Goal: Information Seeking & Learning: Check status

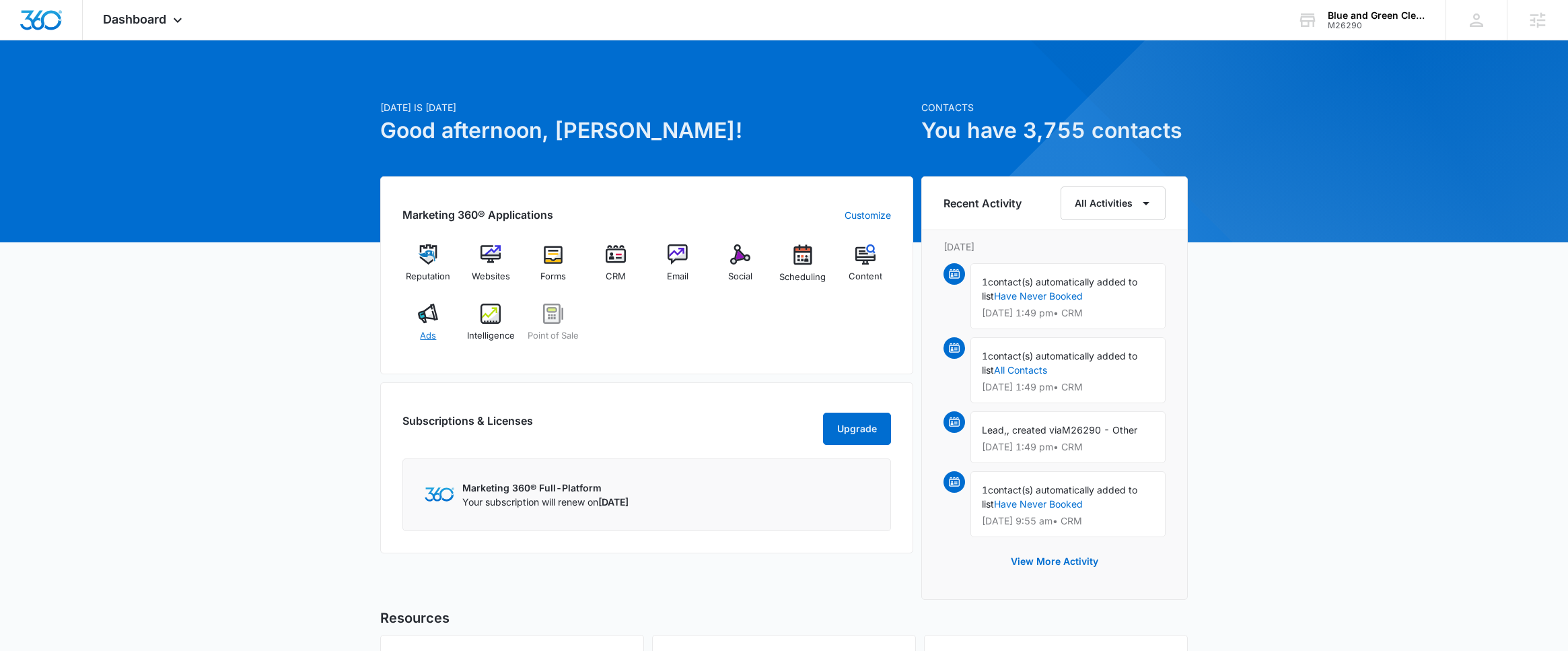
click at [434, 326] on div "Ads" at bounding box center [428, 327] width 52 height 49
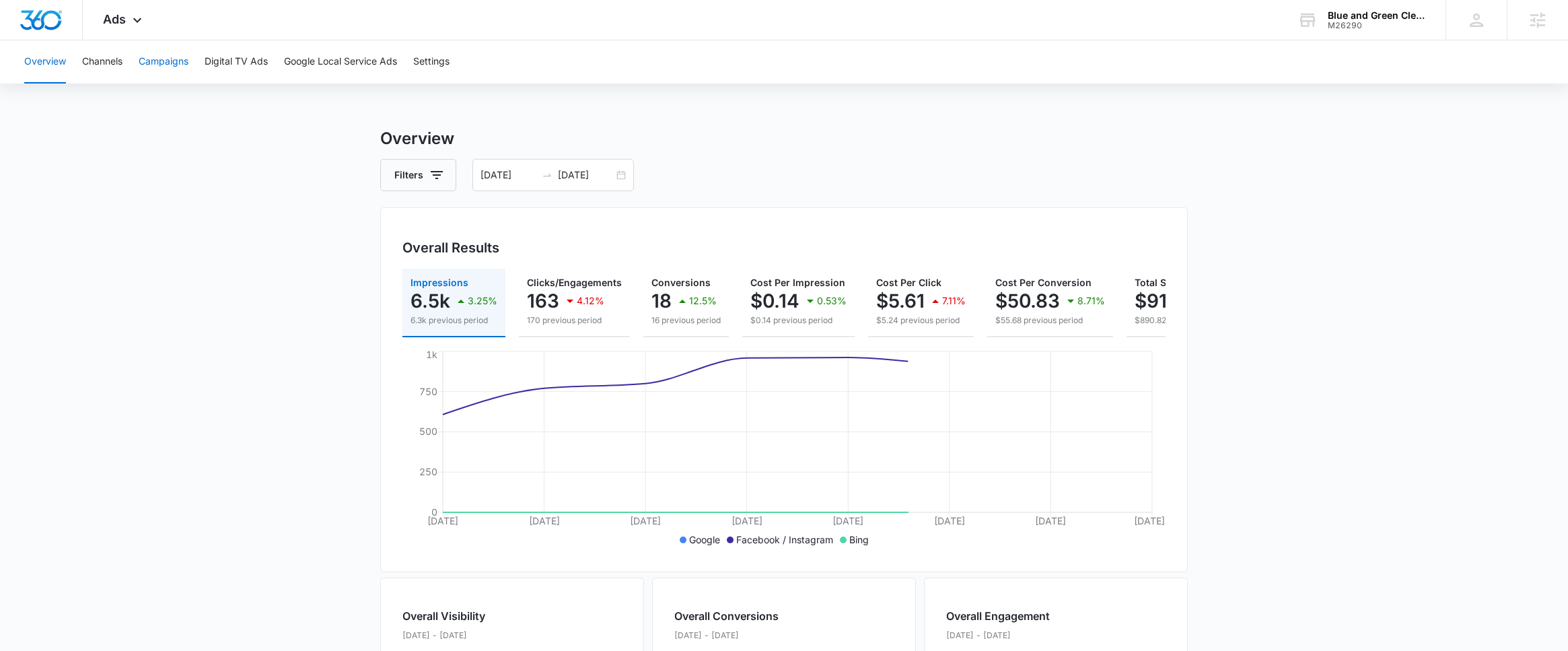
click at [180, 65] on button "Campaigns" at bounding box center [163, 62] width 50 height 43
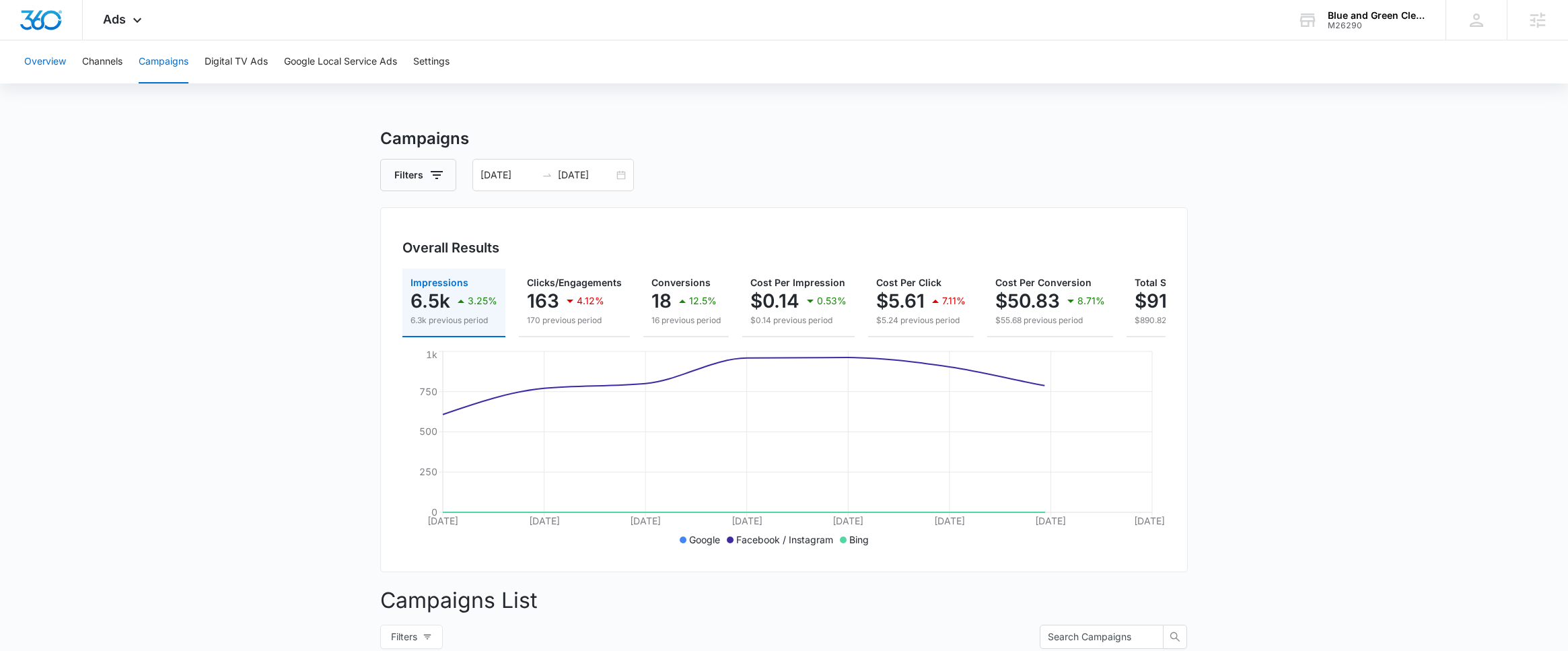
click at [45, 70] on button "Overview" at bounding box center [45, 62] width 41 height 43
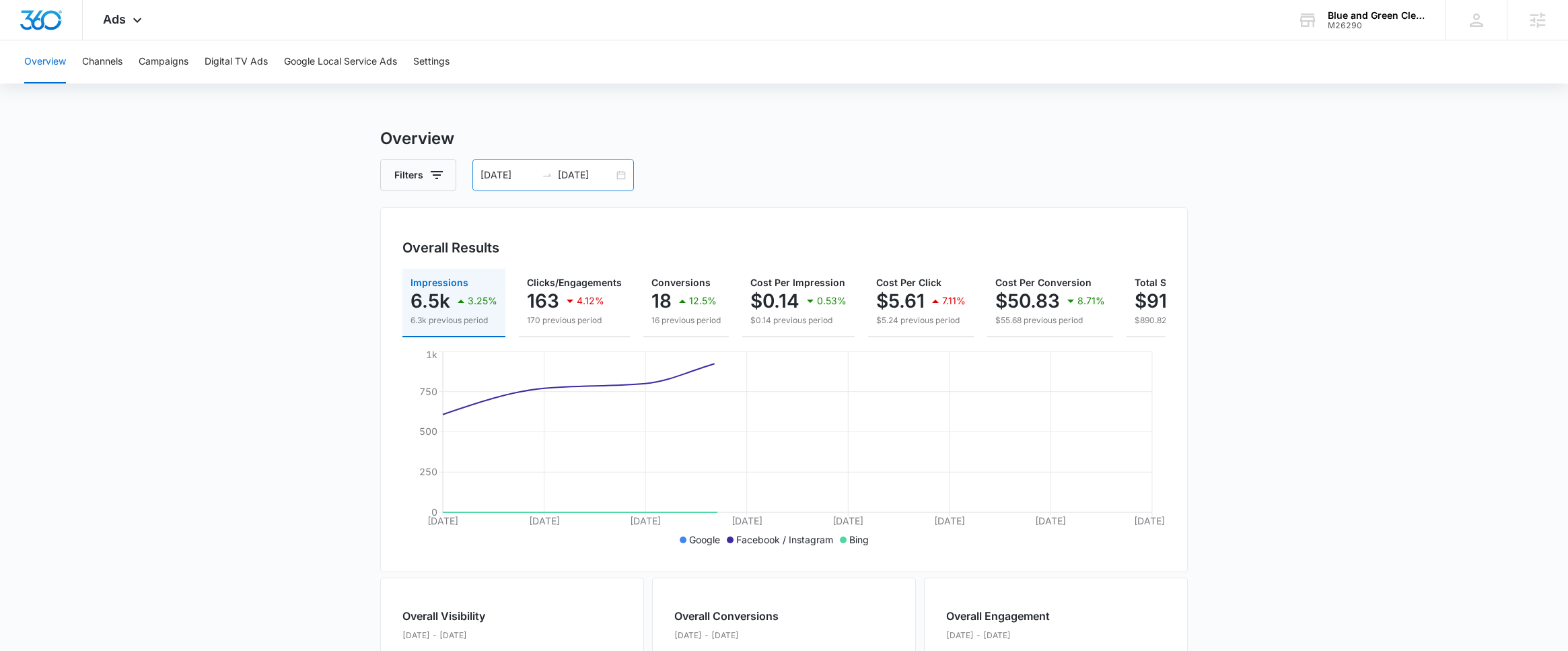
click at [617, 183] on div "[DATE] [DATE]" at bounding box center [553, 175] width 161 height 33
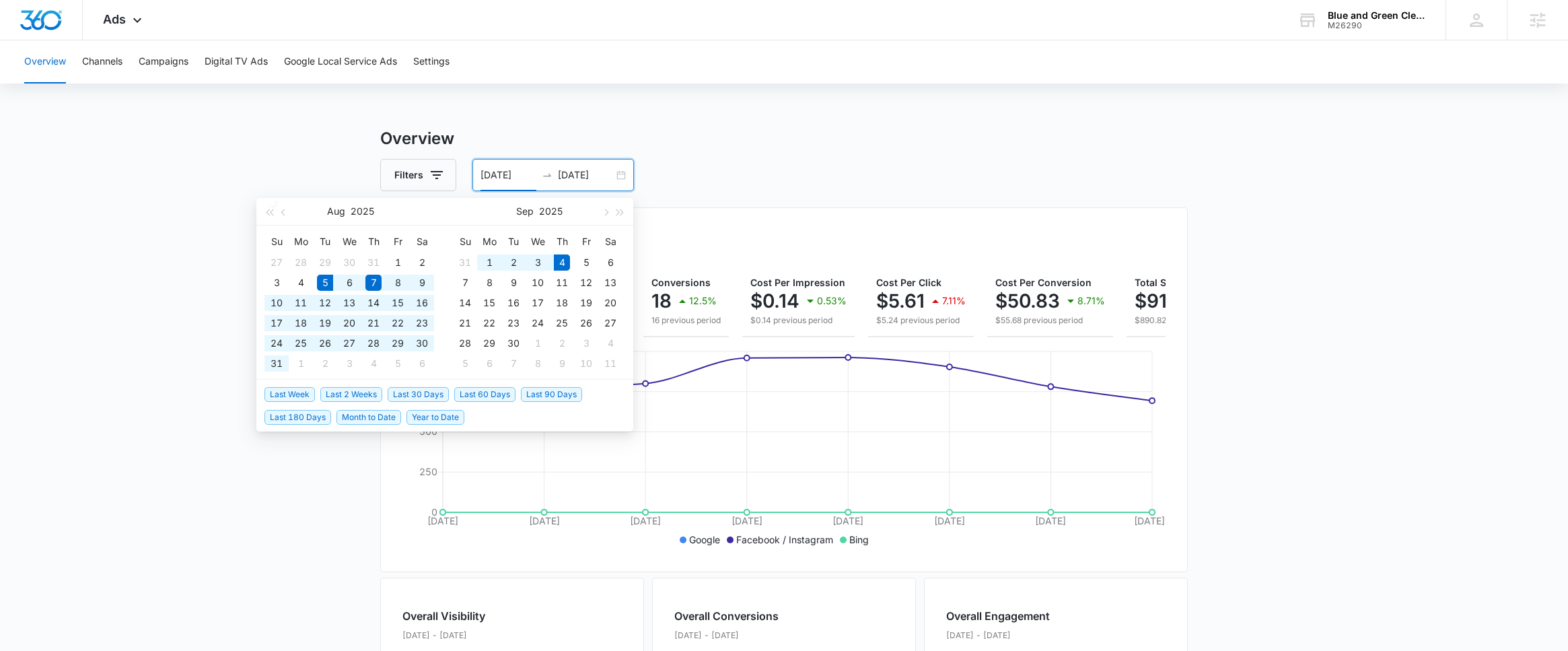
click at [427, 394] on span "Last 30 Days" at bounding box center [418, 394] width 61 height 15
type input "[DATE]"
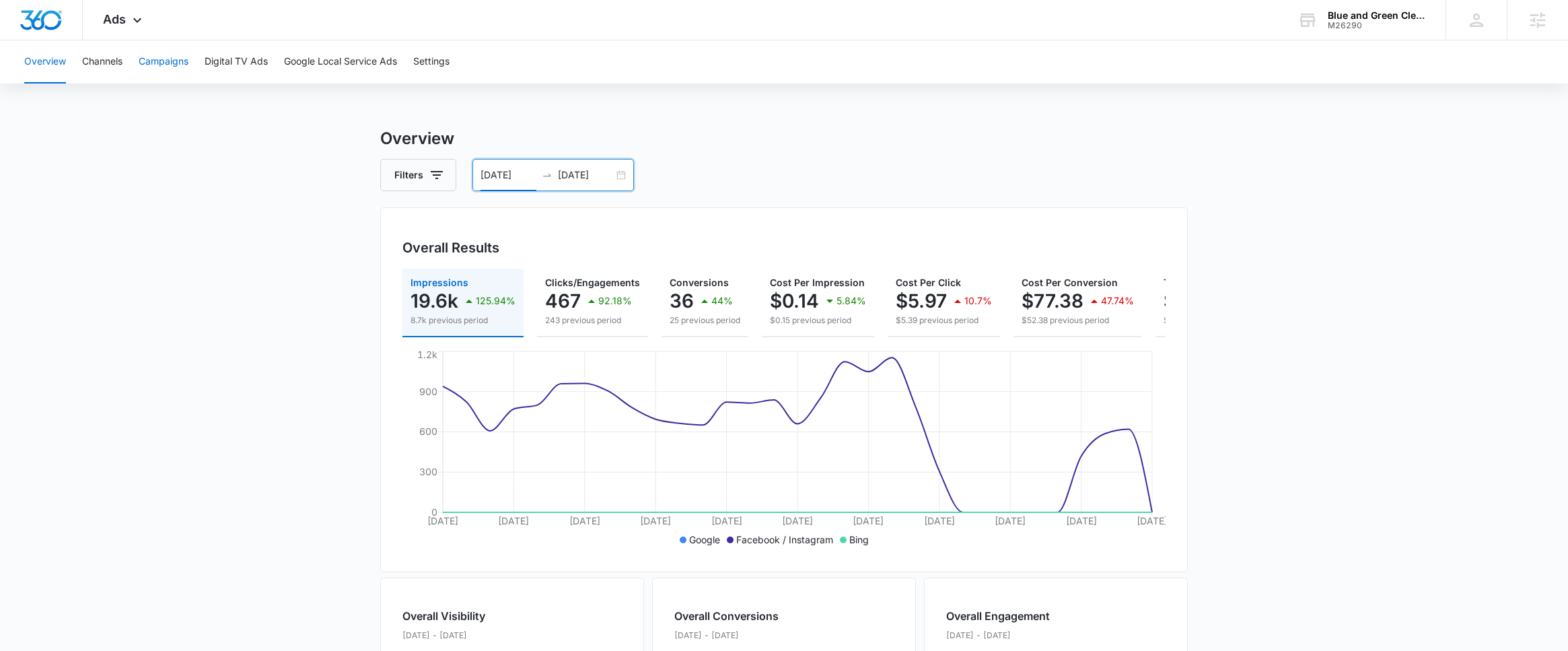
click at [160, 51] on button "Campaigns" at bounding box center [163, 62] width 50 height 43
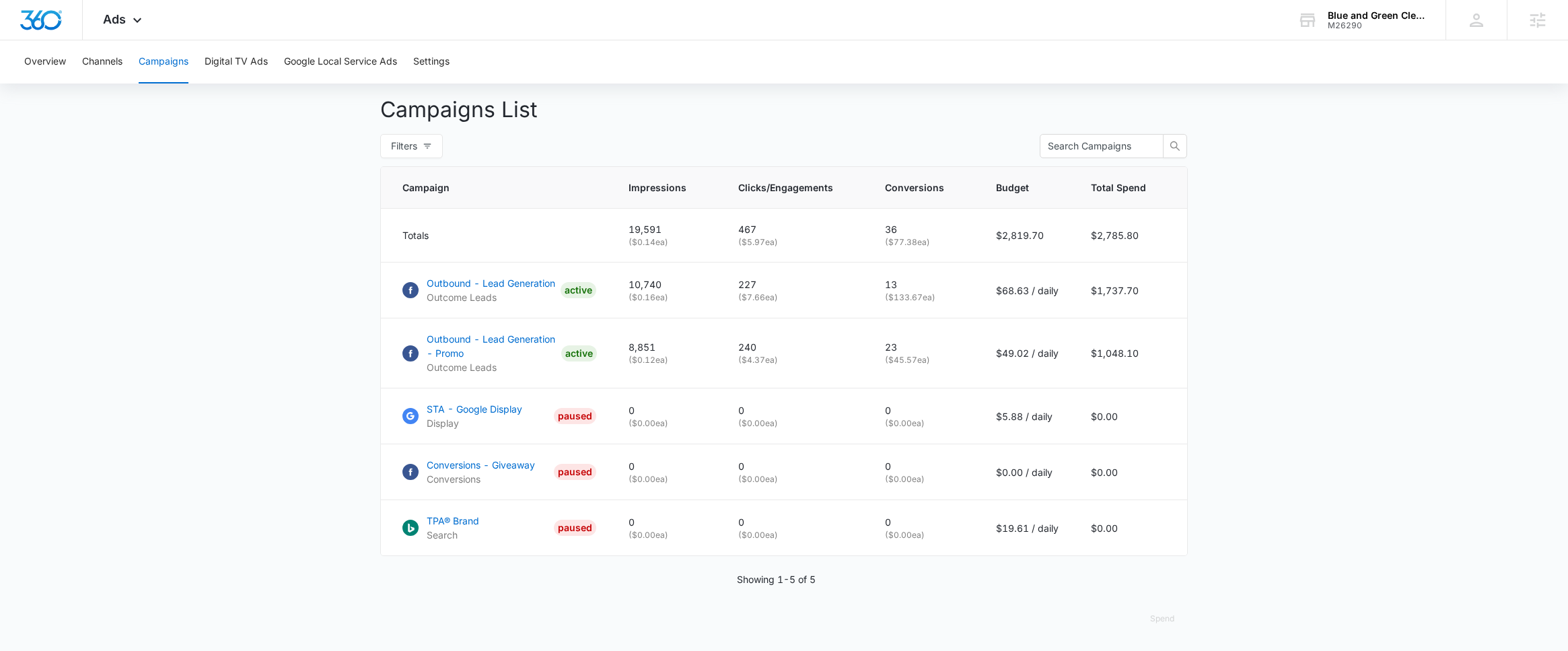
scroll to position [496, 0]
click at [122, 20] on span "Ads" at bounding box center [114, 19] width 23 height 14
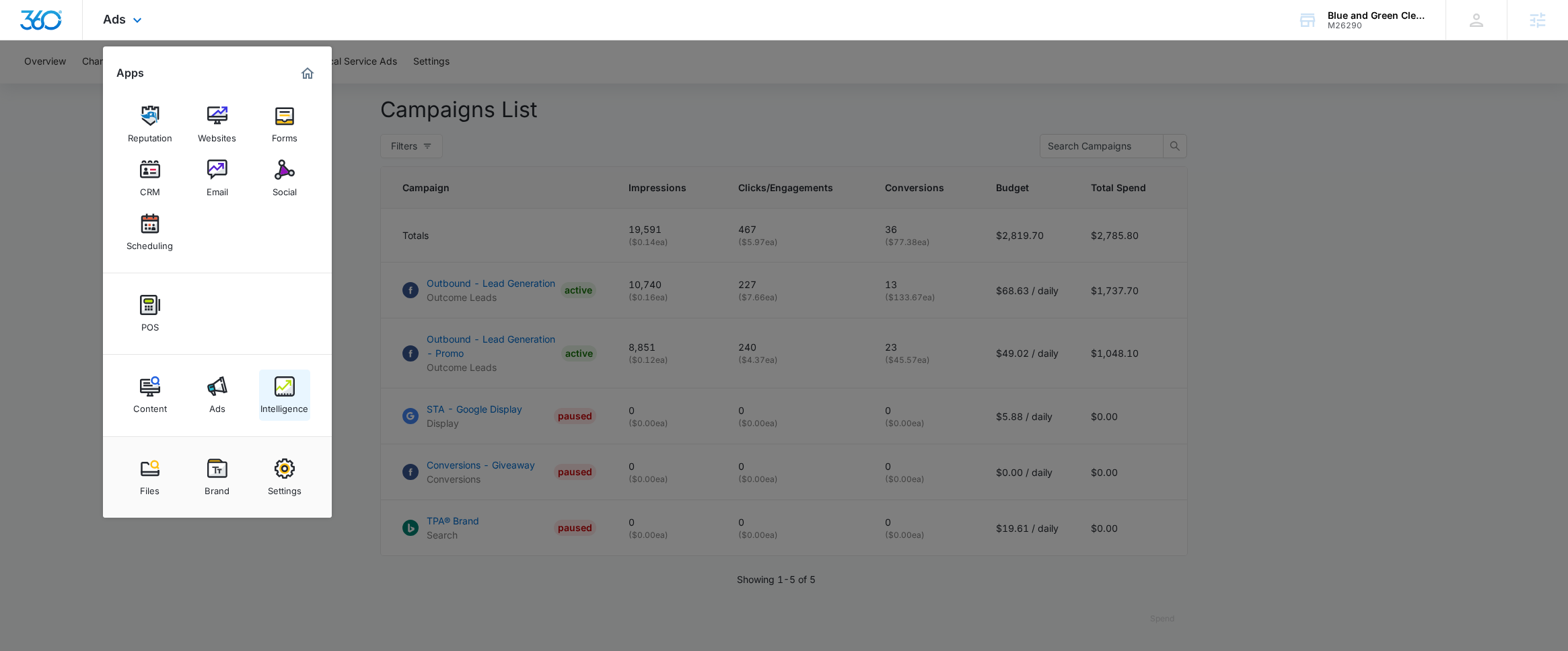
click at [278, 392] on img at bounding box center [284, 386] width 20 height 20
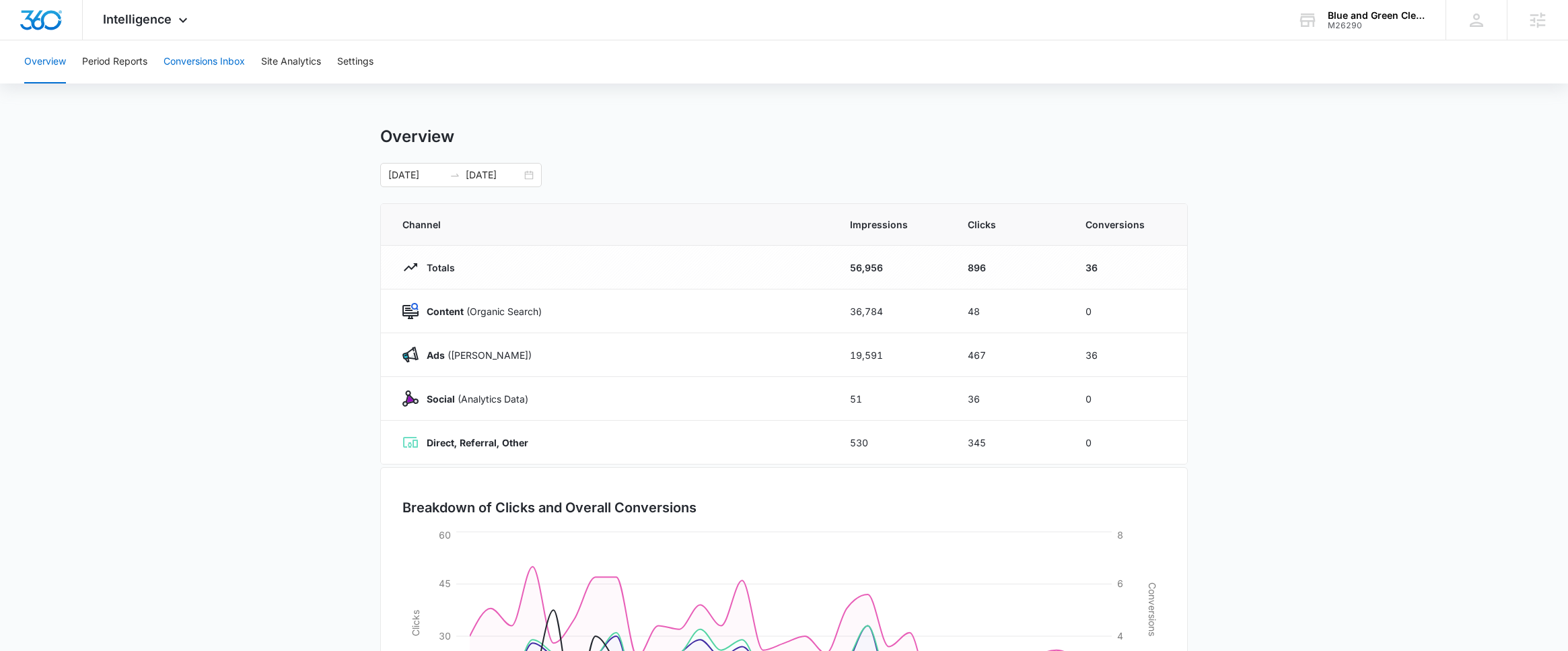
click at [209, 63] on button "Conversions Inbox" at bounding box center [204, 62] width 81 height 43
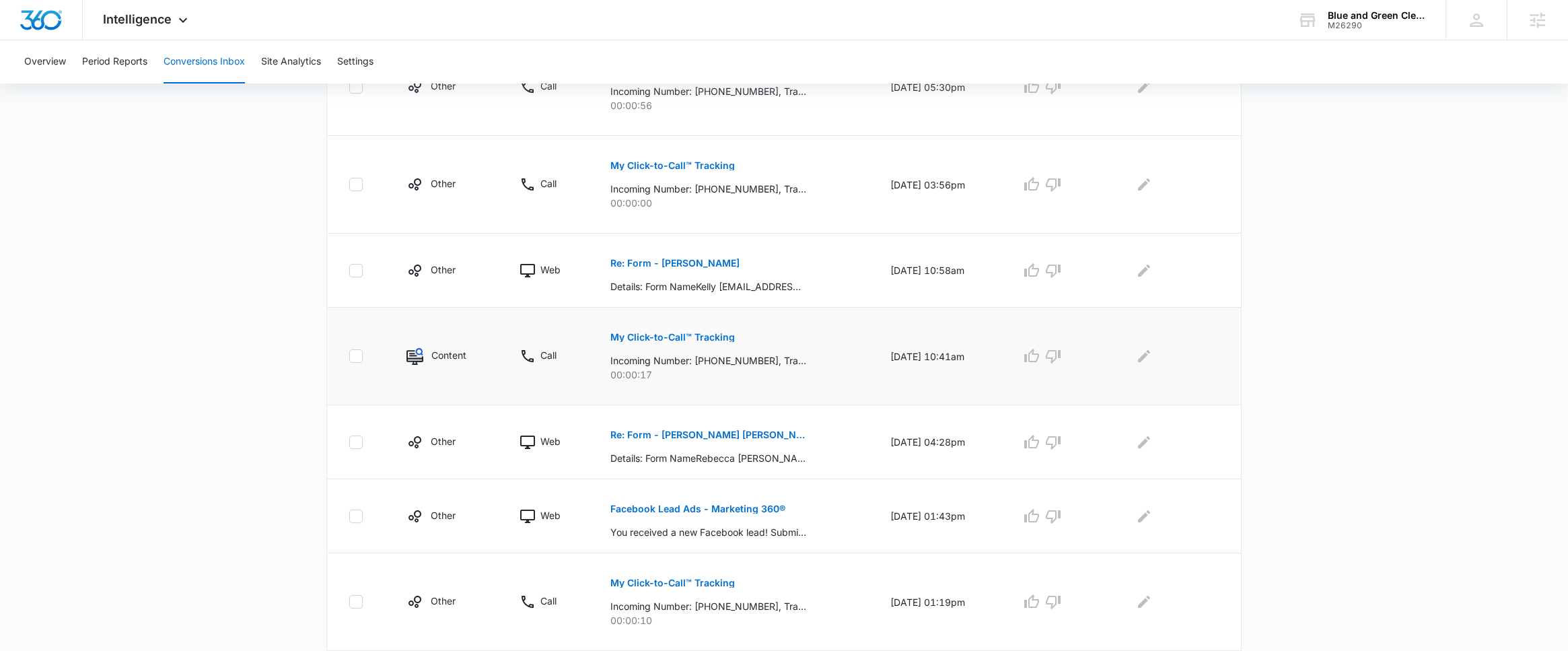
scroll to position [698, 0]
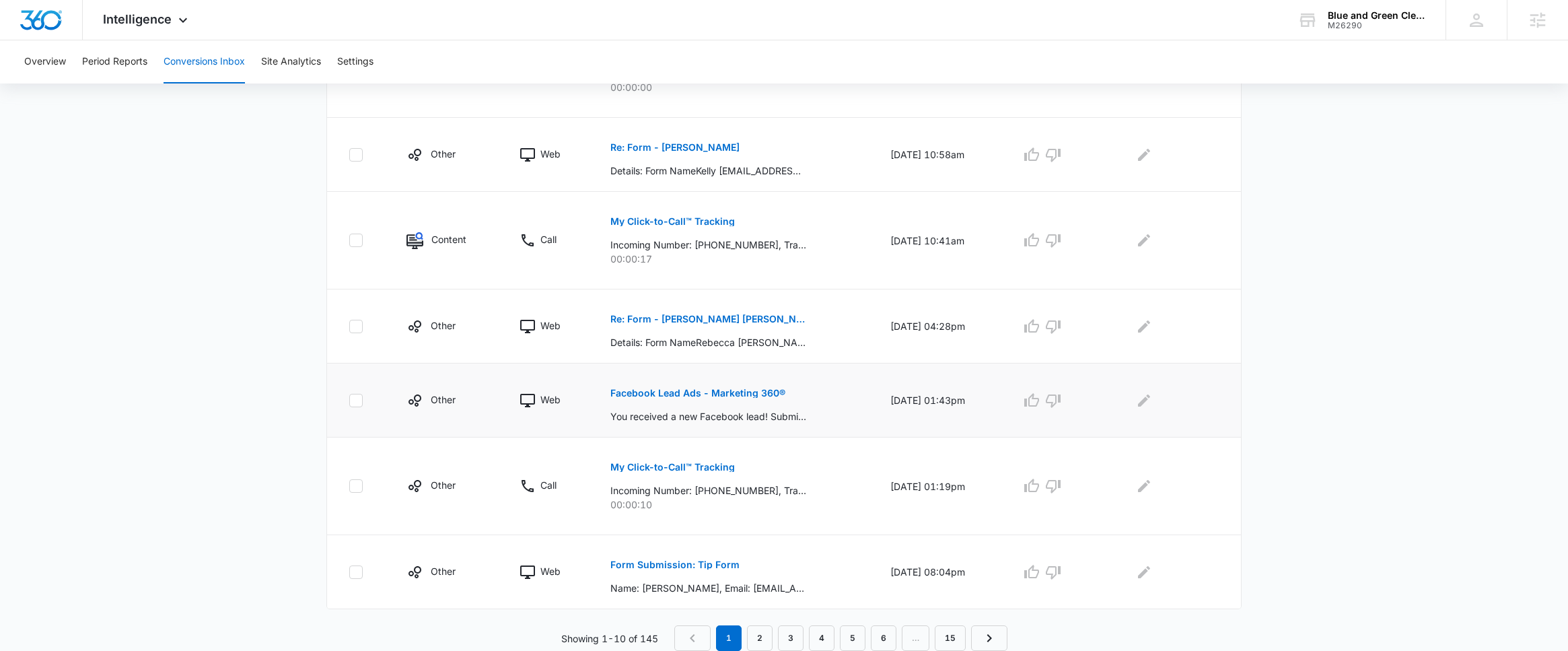
click at [690, 396] on p "Facebook Lead Ads - Marketing 360®" at bounding box center [698, 393] width 175 height 10
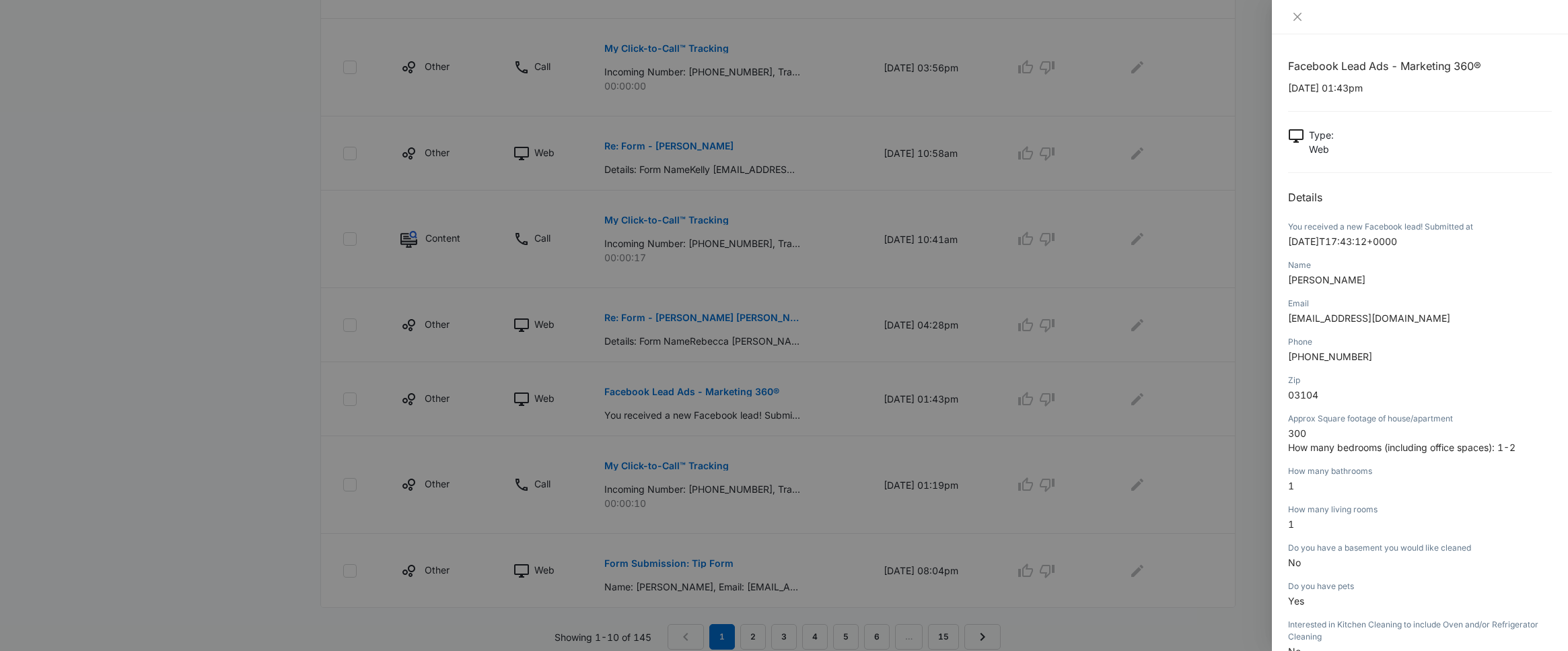
click at [971, 496] on div at bounding box center [784, 326] width 1568 height 651
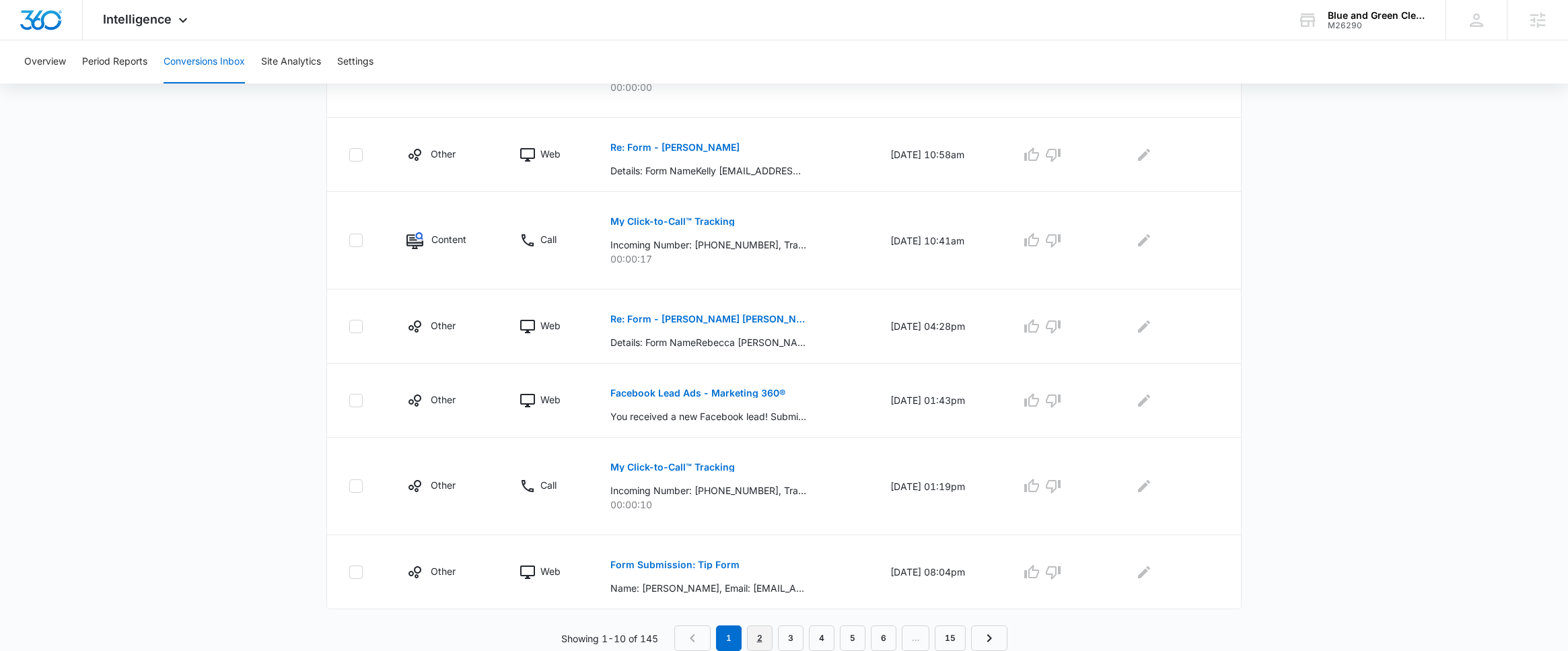
click at [761, 642] on link "2" at bounding box center [760, 638] width 25 height 25
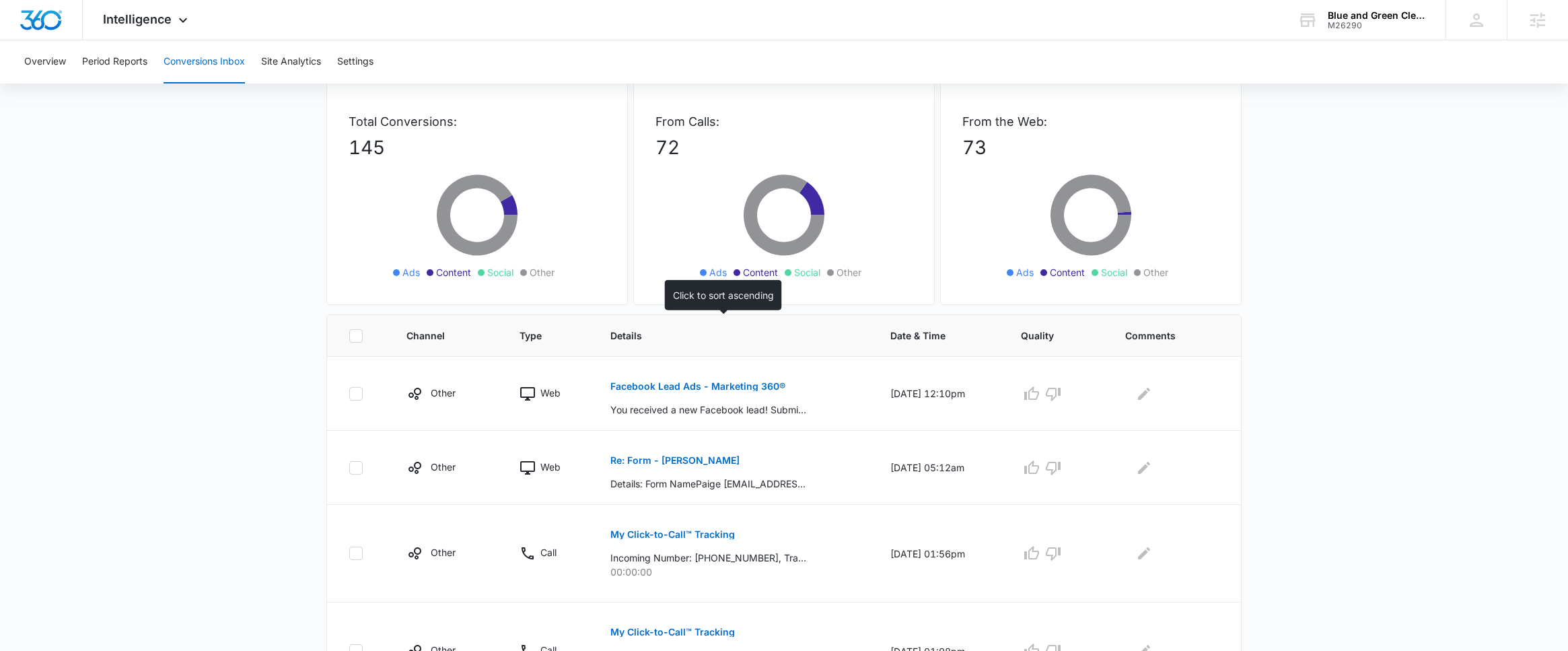
scroll to position [65, 0]
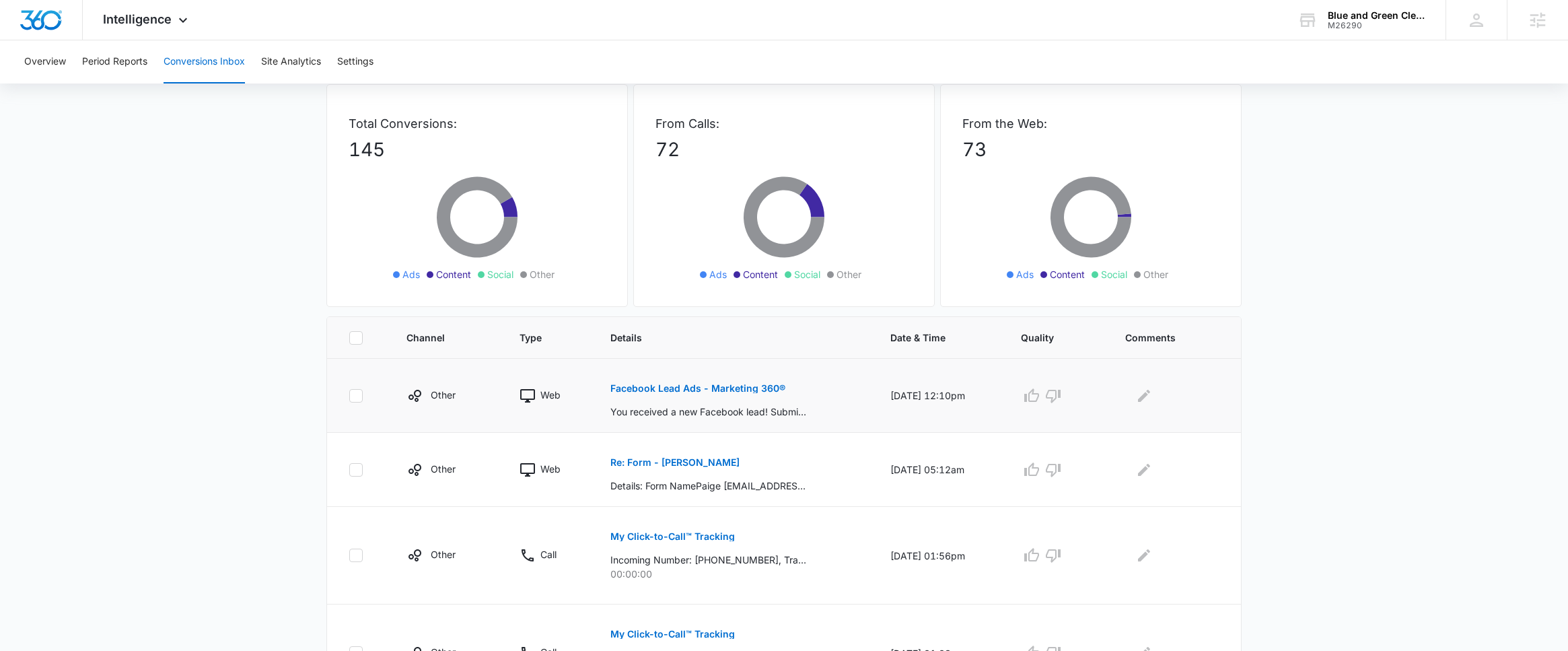
click at [758, 391] on p "Facebook Lead Ads - Marketing 360®" at bounding box center [698, 388] width 175 height 10
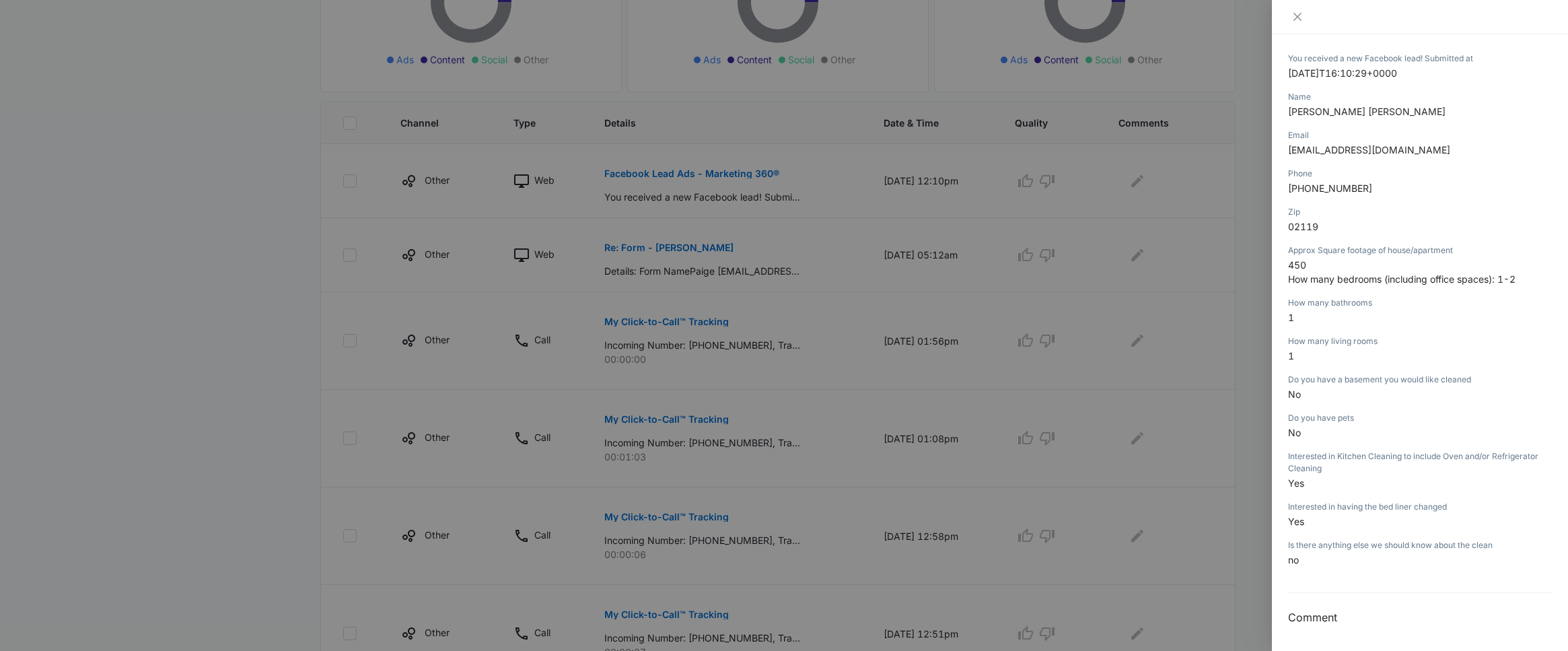
scroll to position [72, 0]
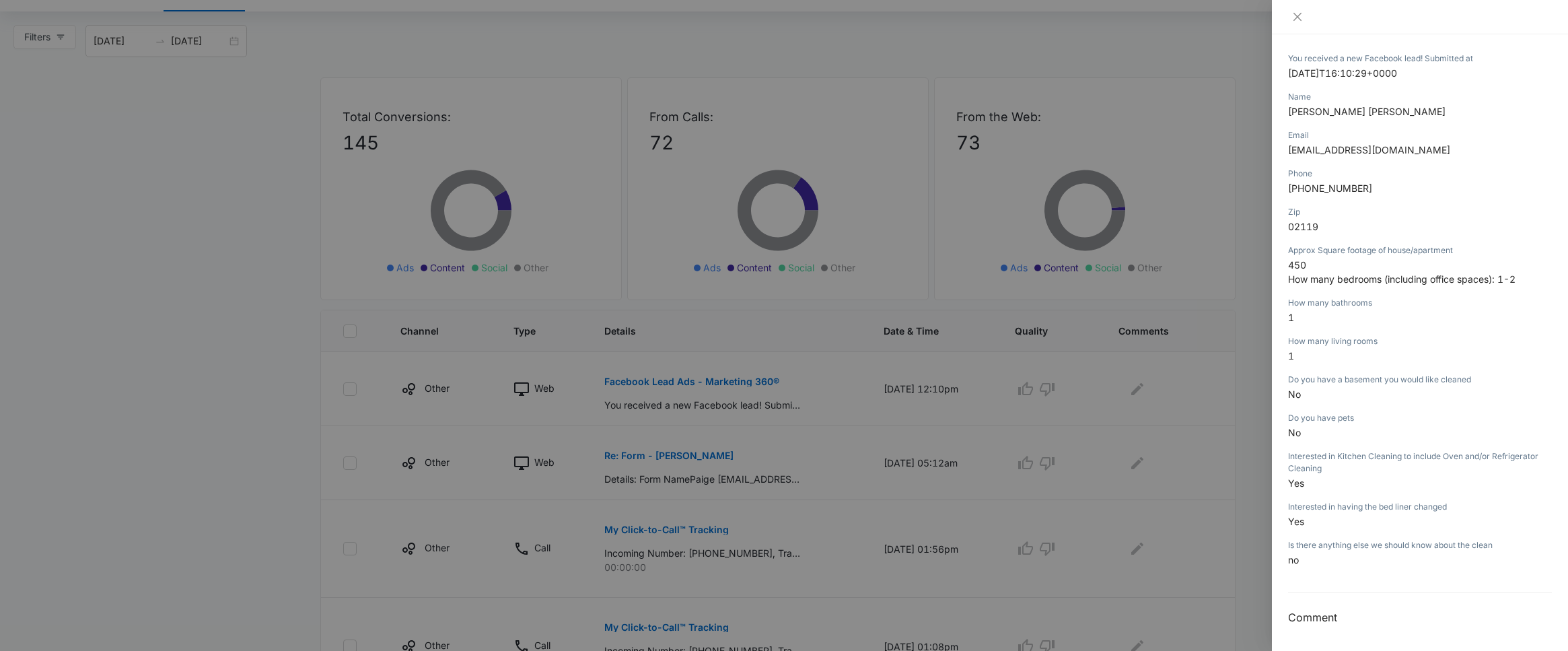
click at [1127, 392] on div at bounding box center [784, 326] width 1568 height 651
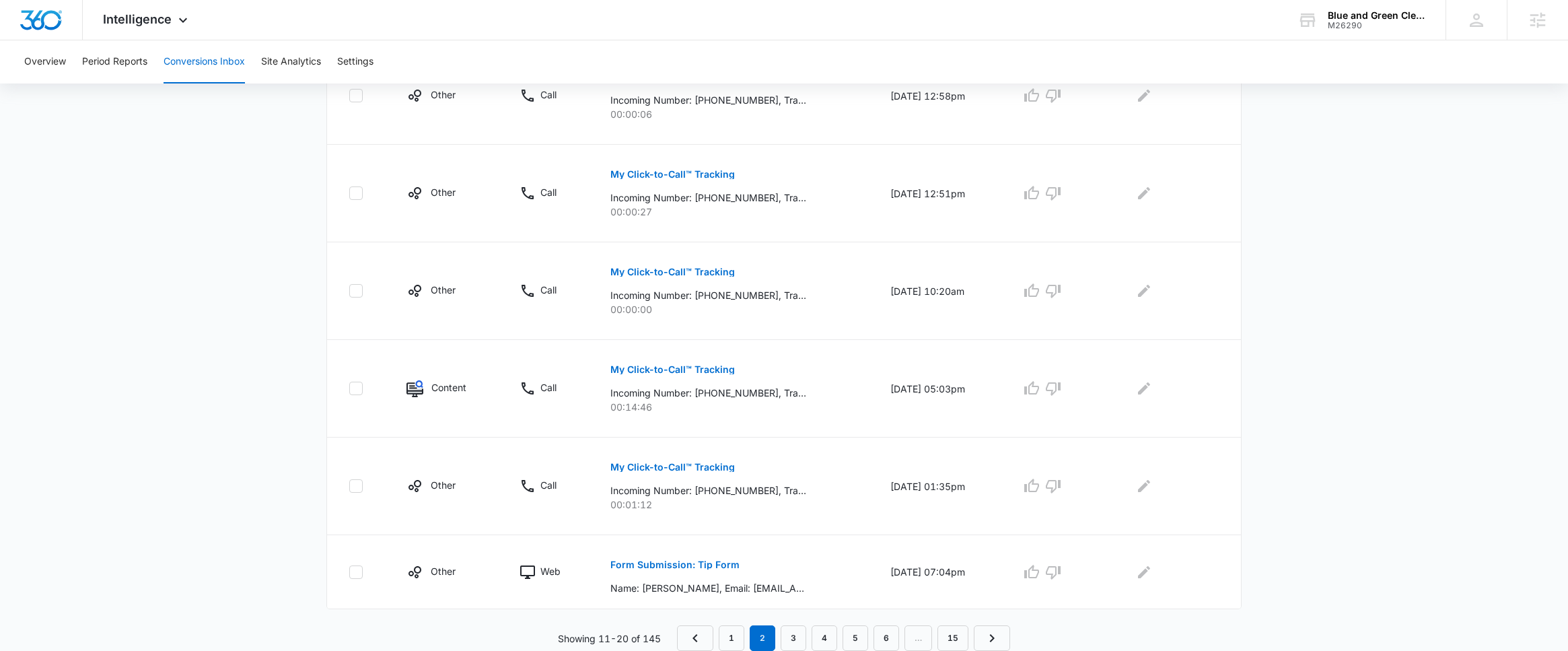
scroll to position [722, 0]
click at [796, 636] on link "3" at bounding box center [793, 638] width 25 height 25
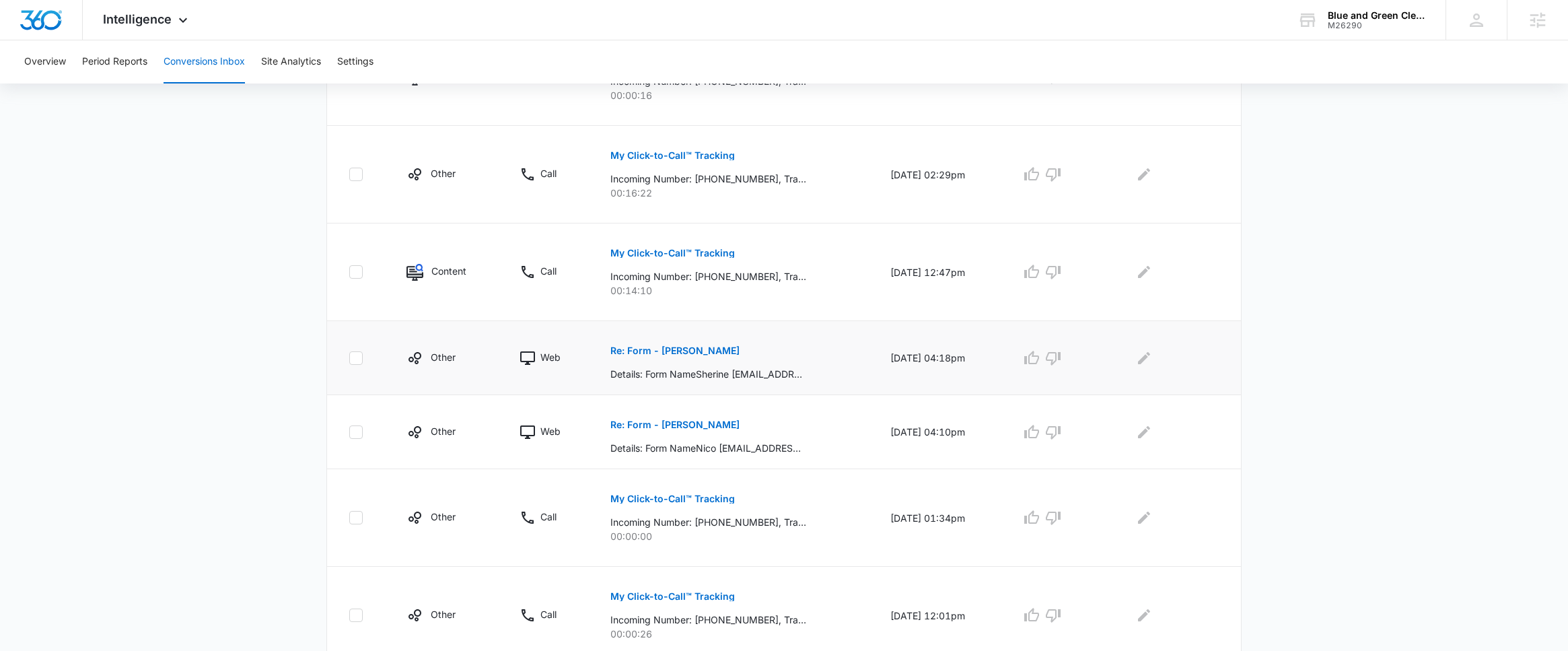
scroll to position [515, 0]
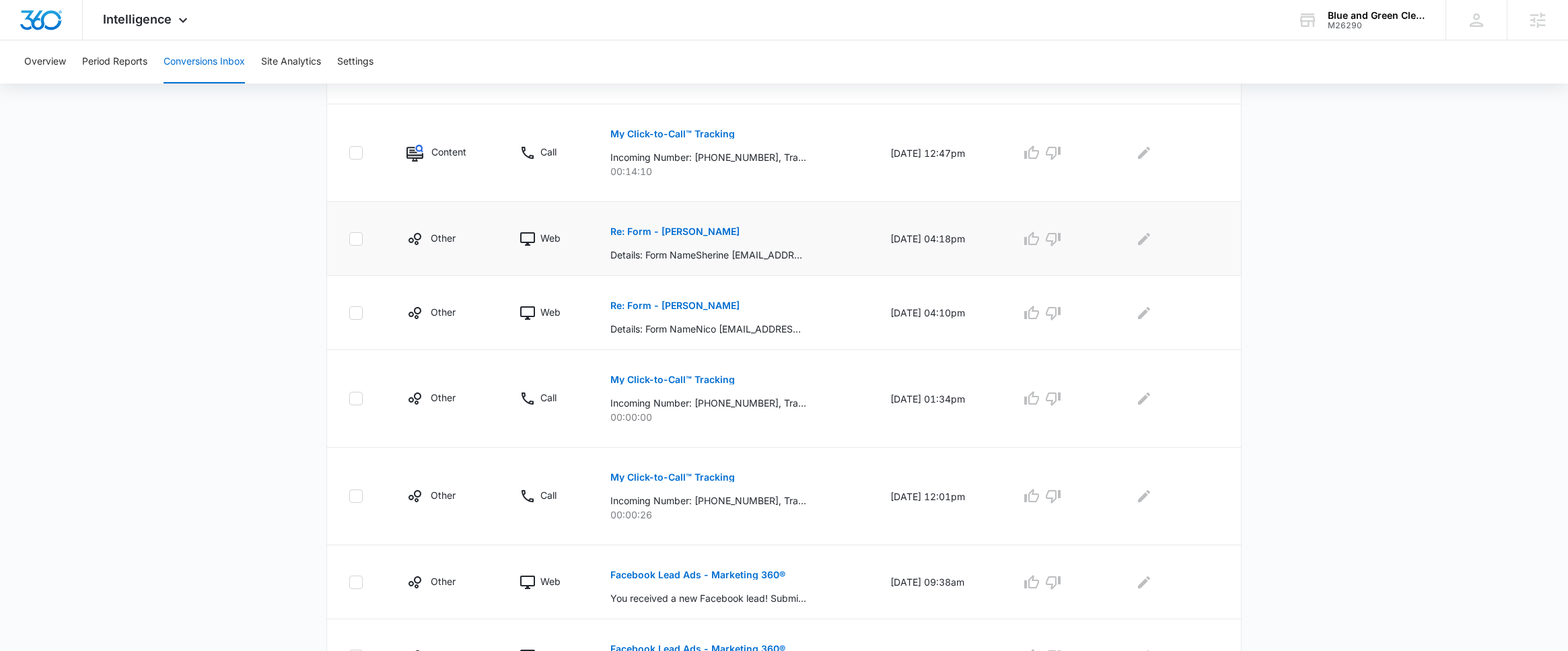
click at [654, 237] on button "Re: Form - [PERSON_NAME]" at bounding box center [675, 232] width 129 height 33
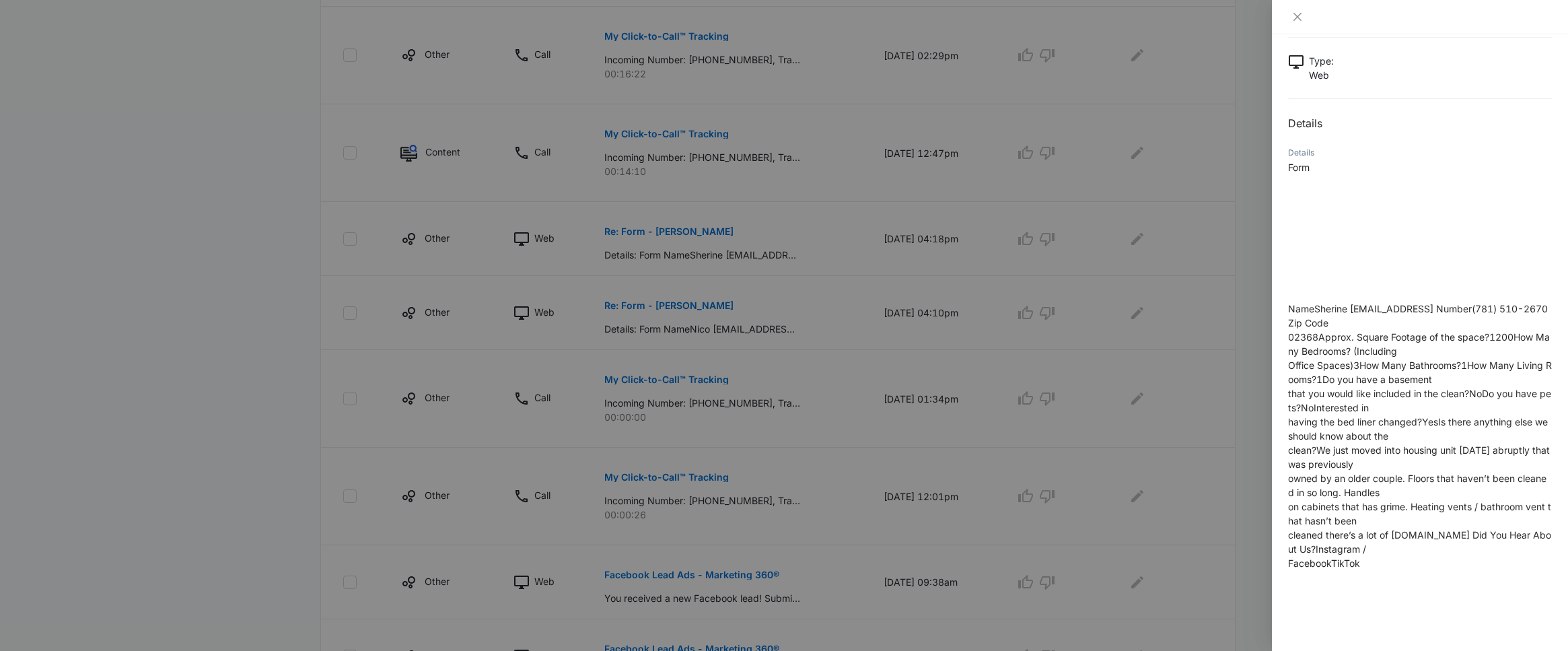
scroll to position [75, 0]
click at [767, 330] on div at bounding box center [784, 326] width 1568 height 651
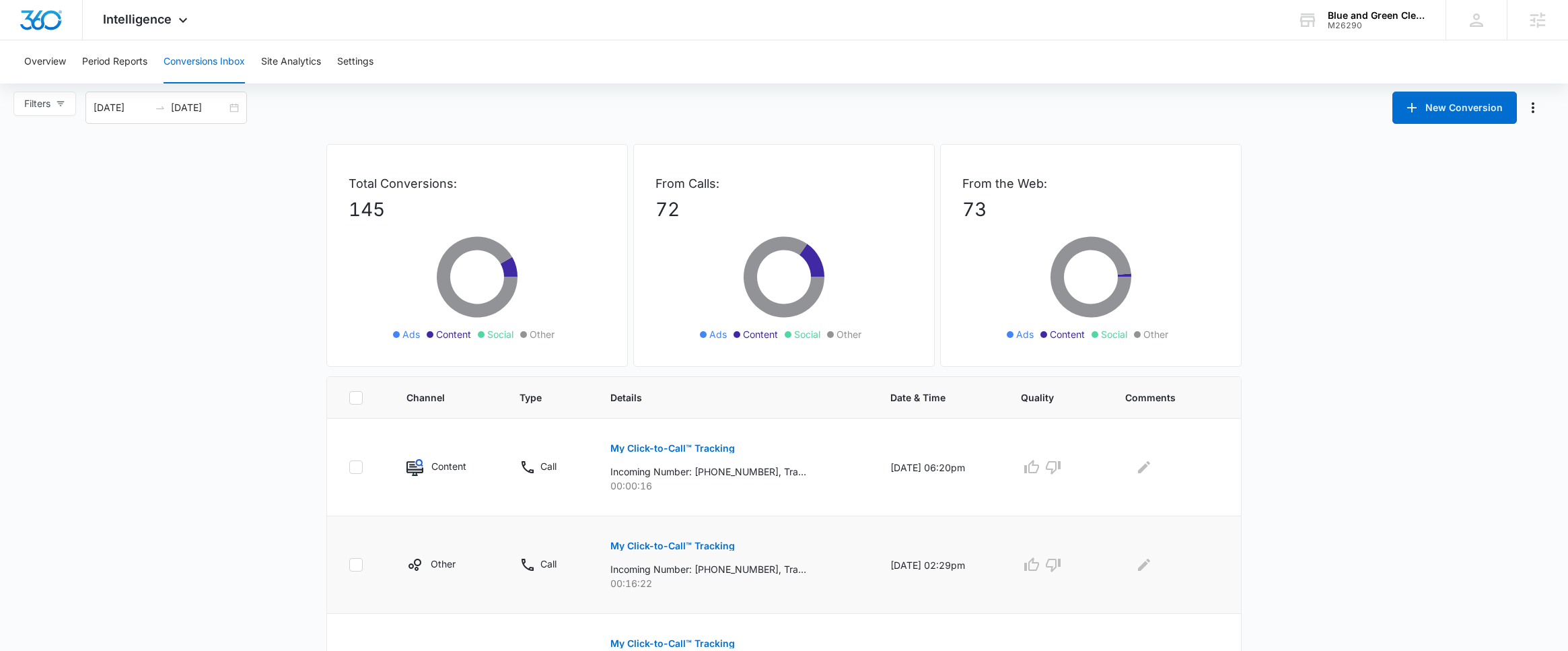
scroll to position [0, 0]
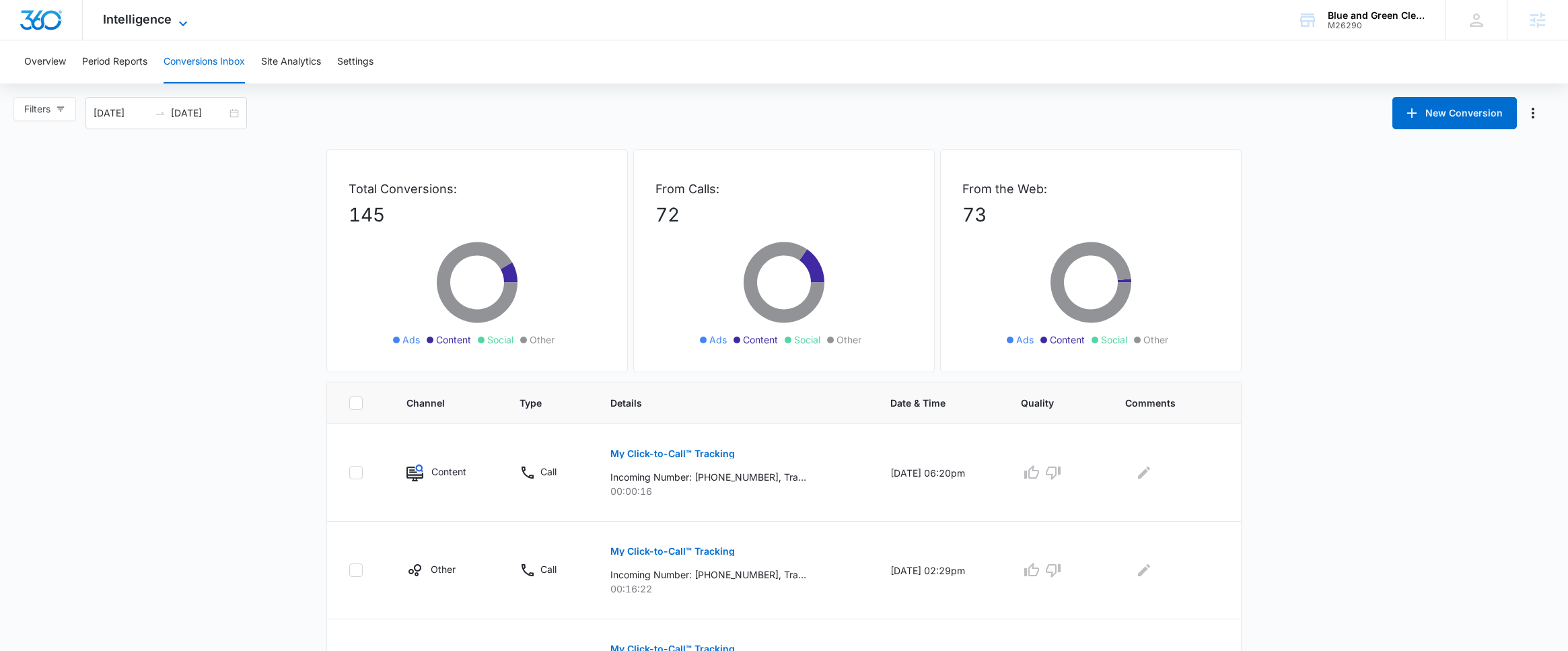
click at [134, 18] on span "Intelligence" at bounding box center [137, 19] width 68 height 14
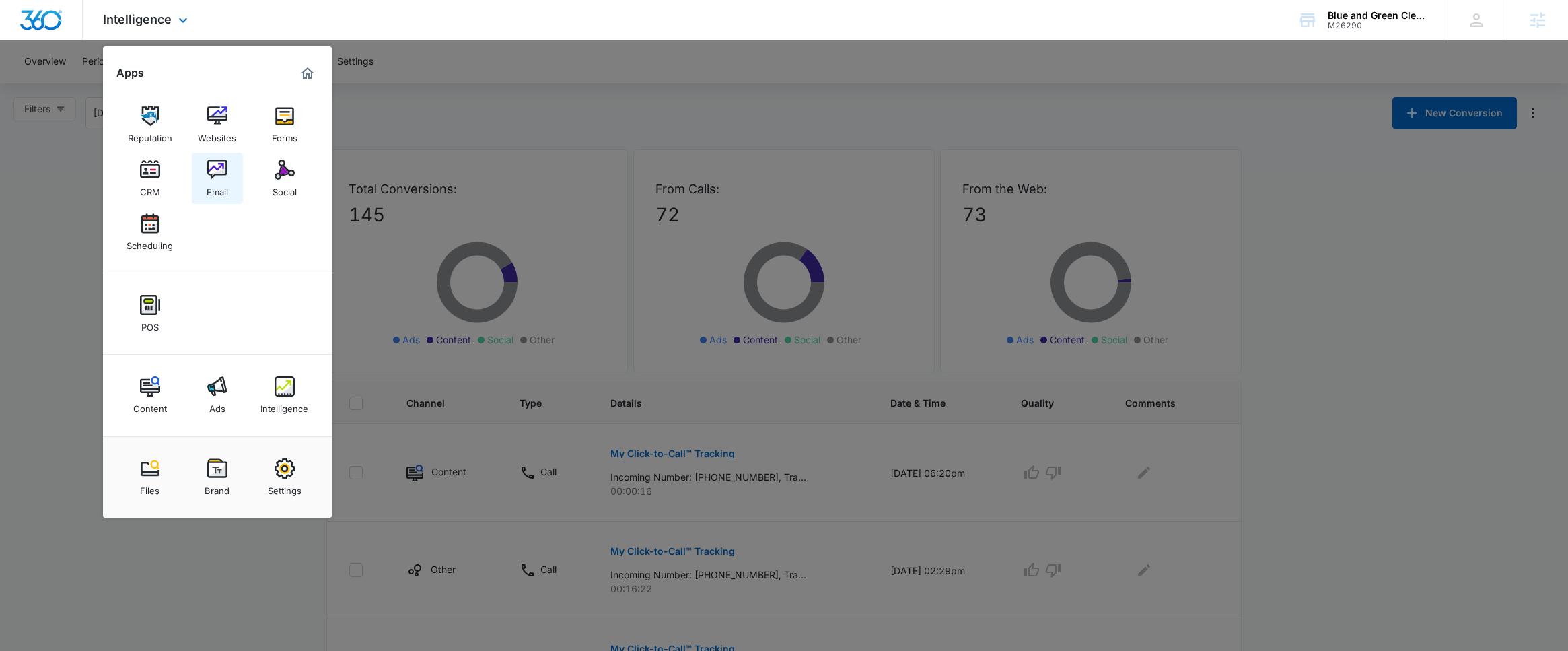
click at [208, 184] on div "Email" at bounding box center [217, 189] width 21 height 18
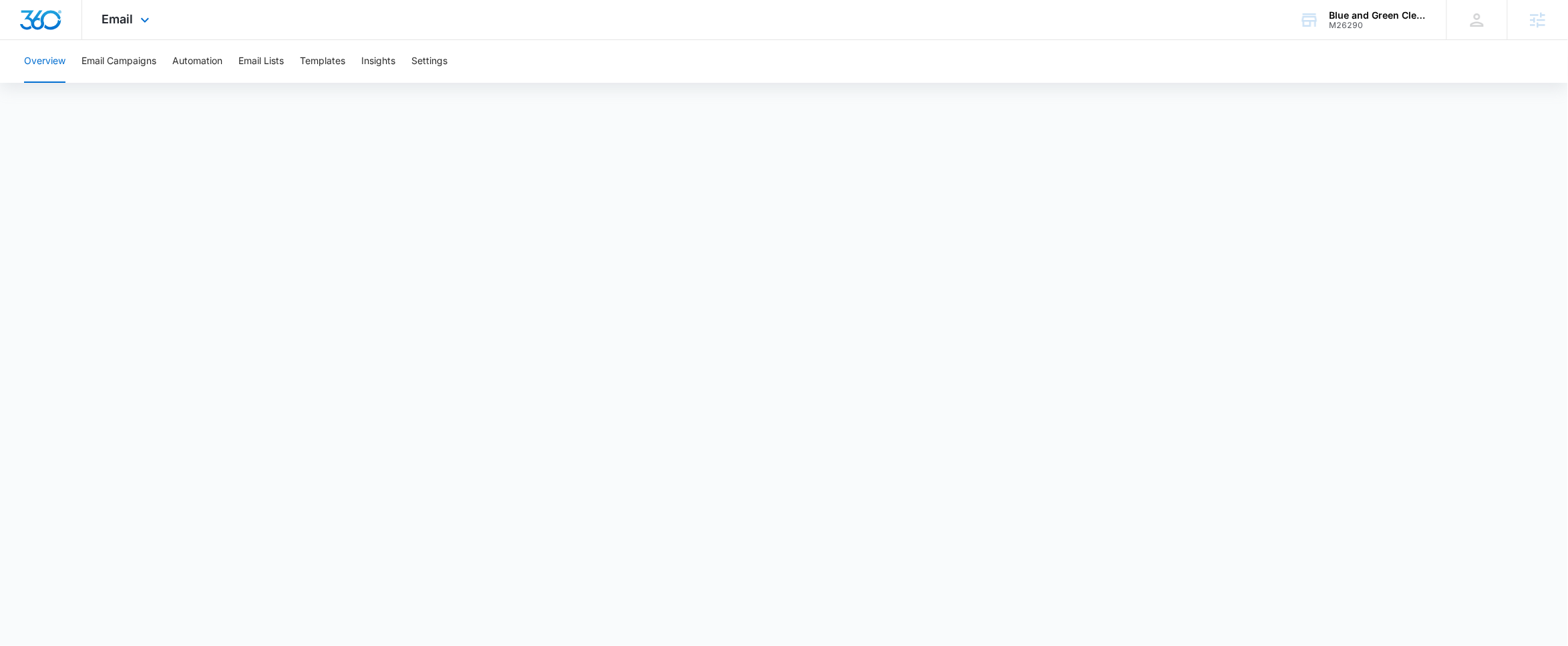
drag, startPoint x: 144, startPoint y: 13, endPoint x: 145, endPoint y: 6, distance: 7.1
click at [145, 11] on div "Email Apps Reputation Websites Forms CRM Email Social Scheduling POS Content Ad…" at bounding box center [127, 20] width 91 height 39
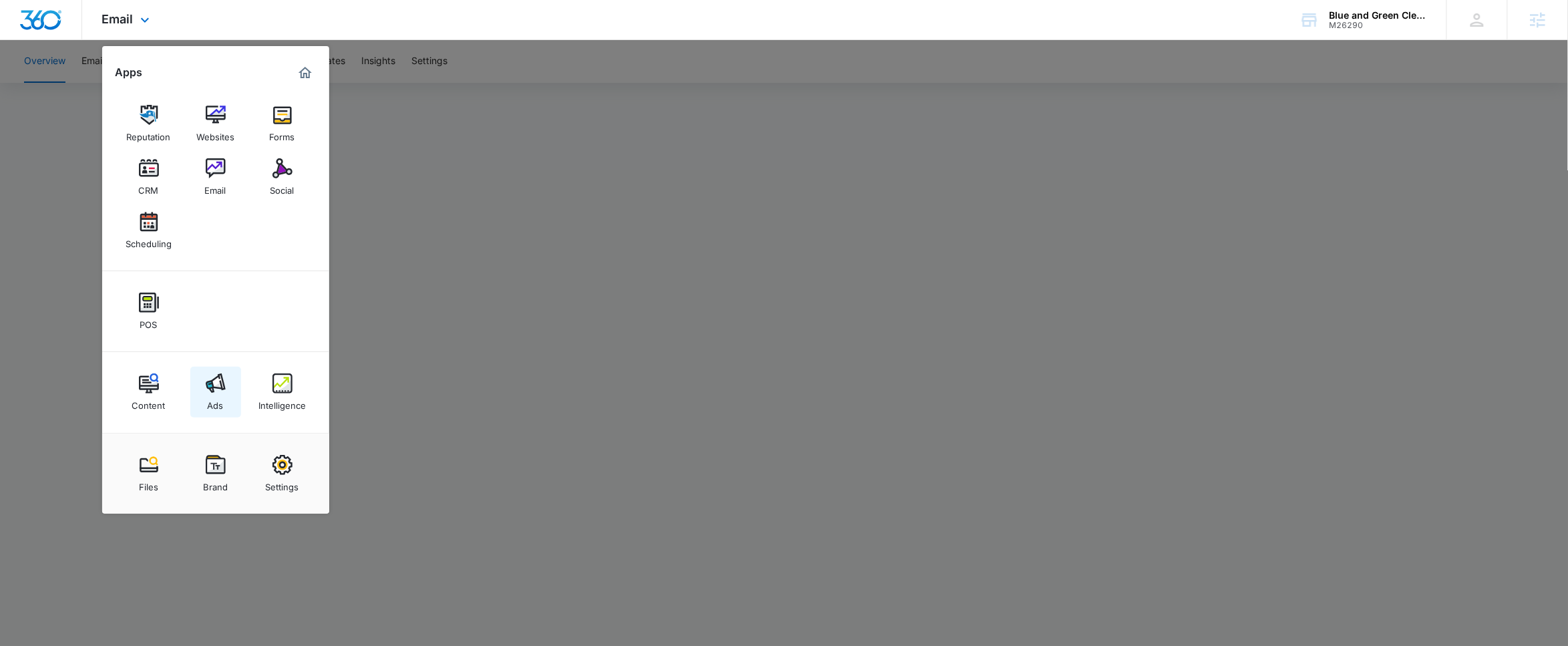
click at [238, 408] on link "Ads" at bounding box center [216, 392] width 51 height 51
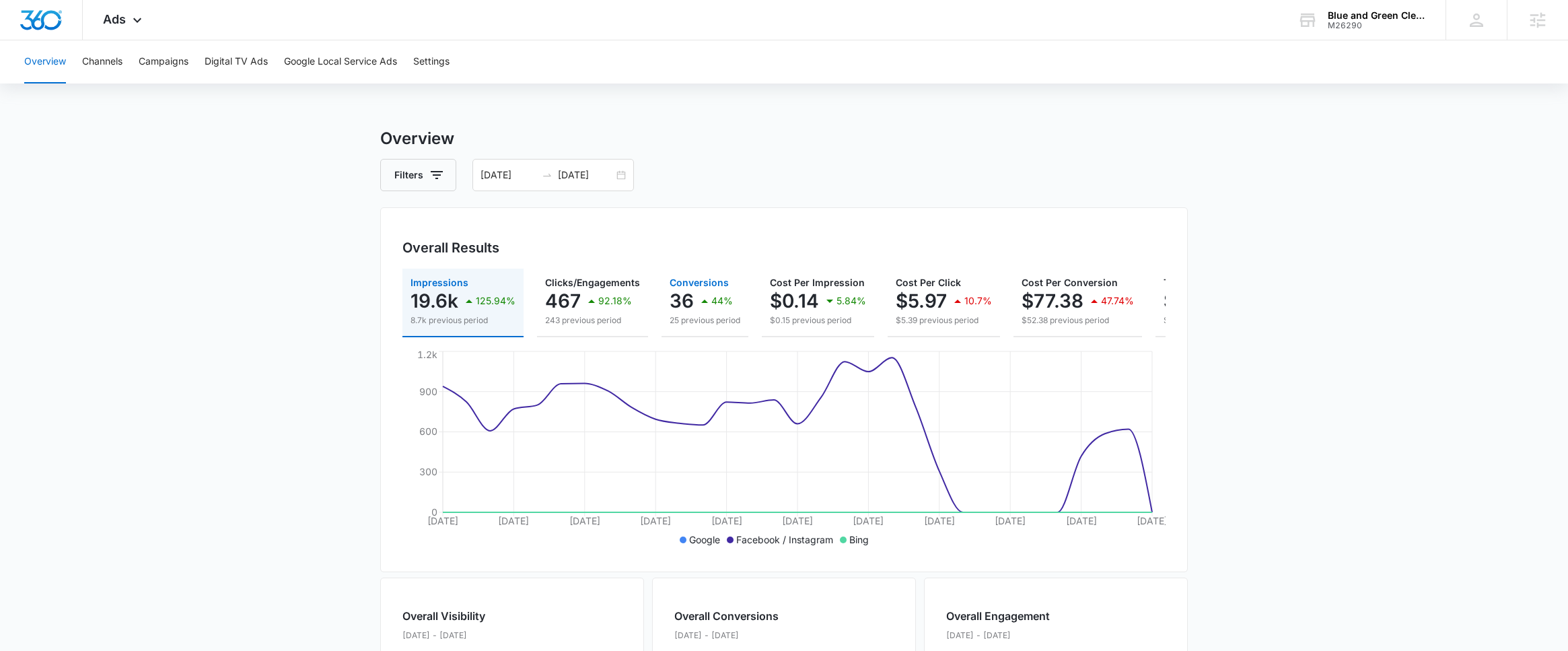
click at [661, 306] on button "Conversions 36 44% 25 previous period" at bounding box center [704, 302] width 87 height 68
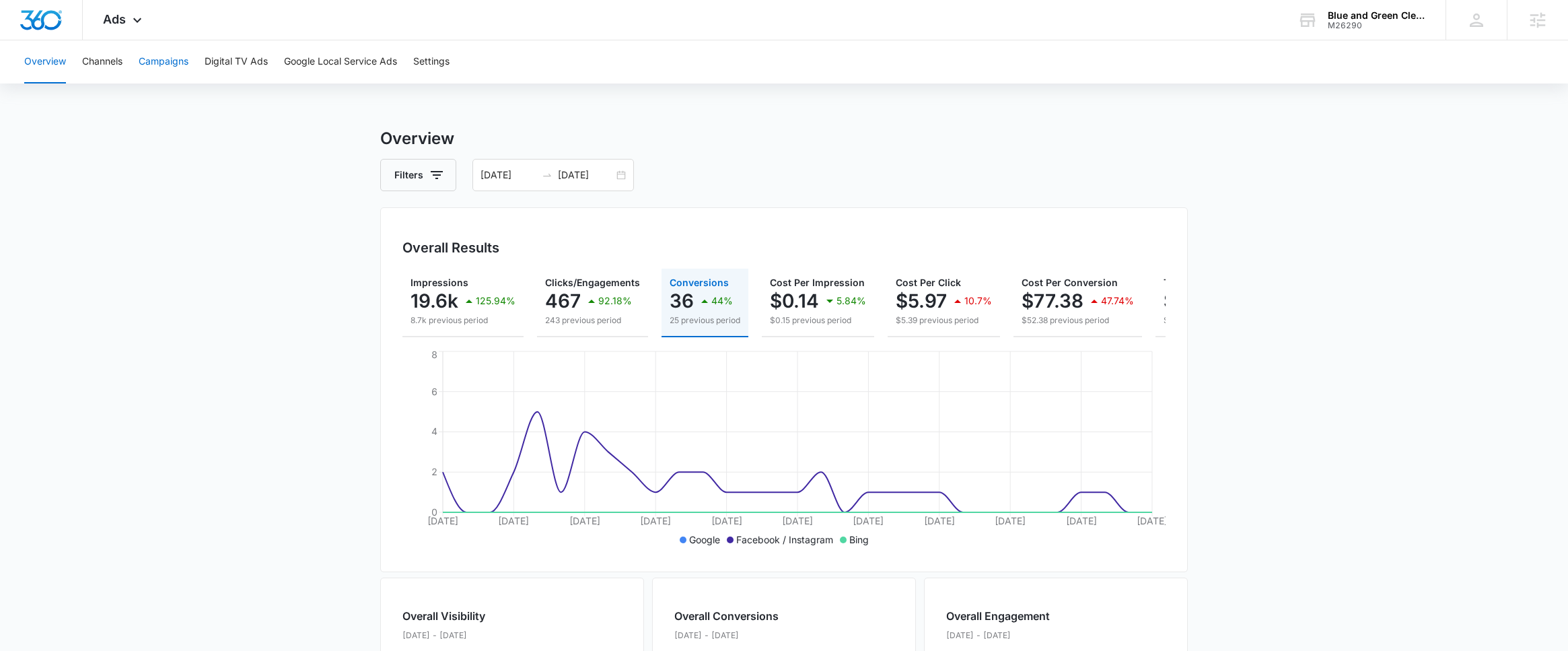
click at [177, 64] on button "Campaigns" at bounding box center [163, 62] width 50 height 43
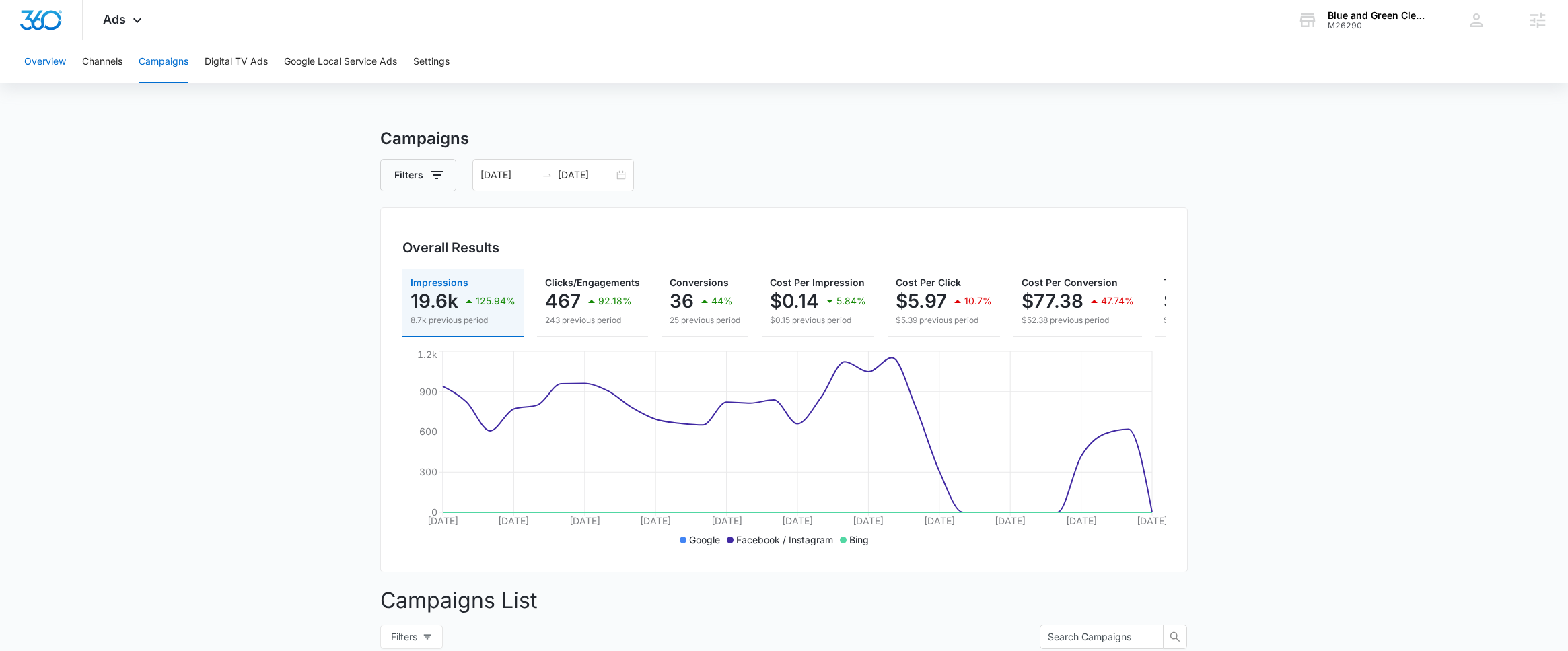
click at [48, 81] on button "Overview" at bounding box center [45, 62] width 41 height 43
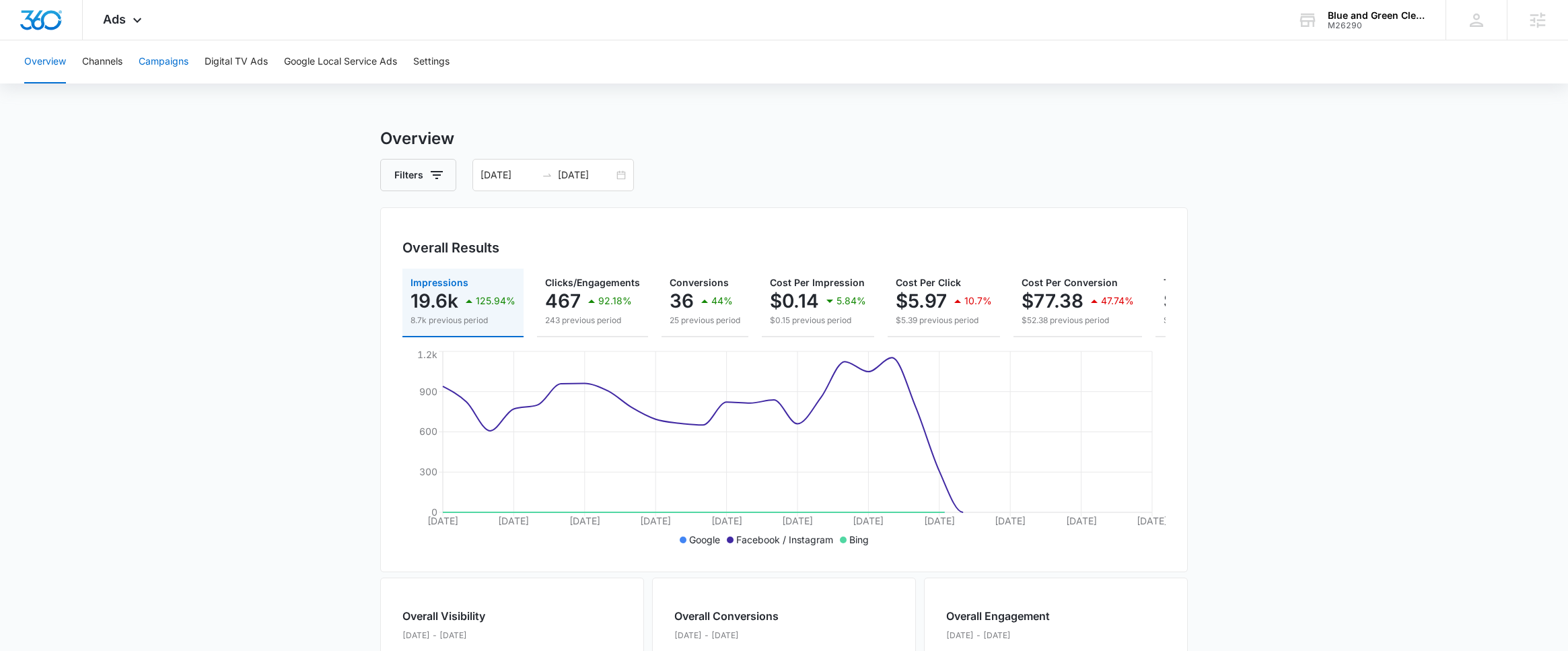
click at [165, 74] on button "Campaigns" at bounding box center [163, 62] width 50 height 43
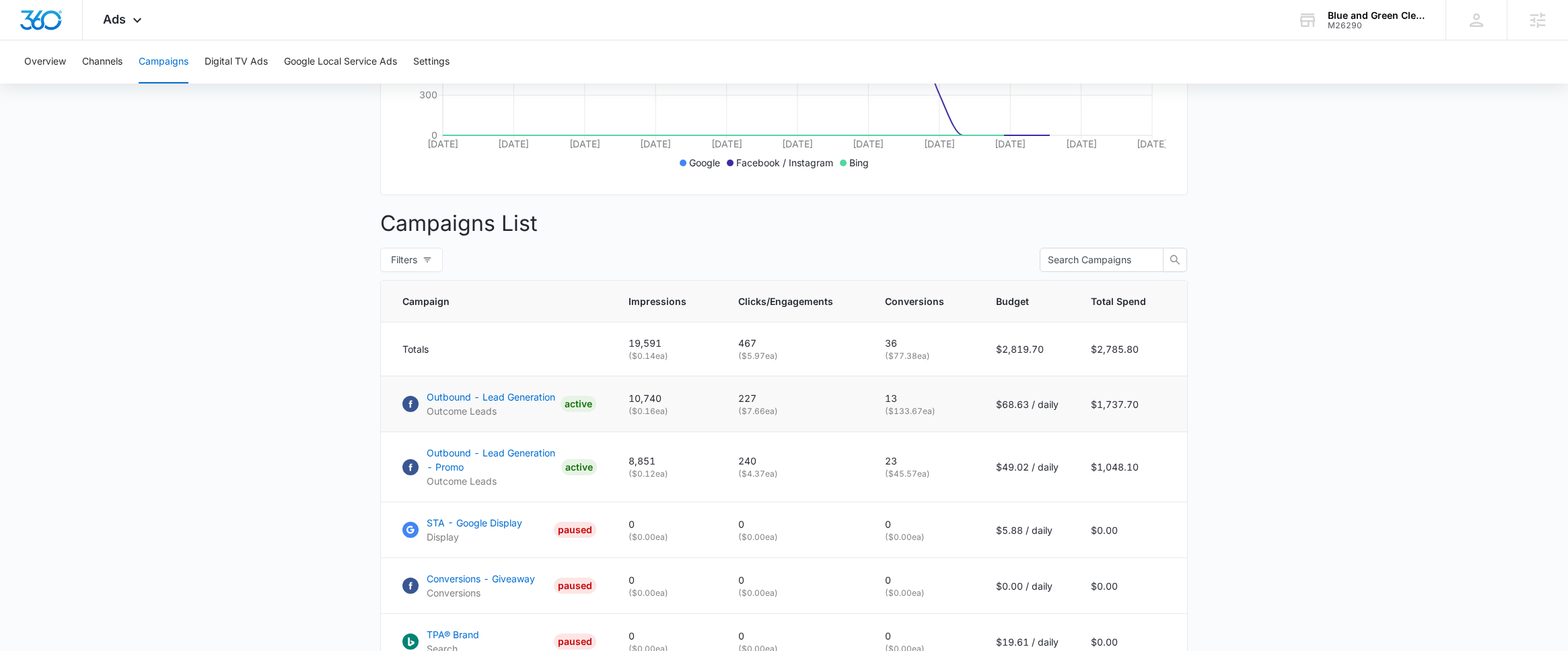
scroll to position [406, 0]
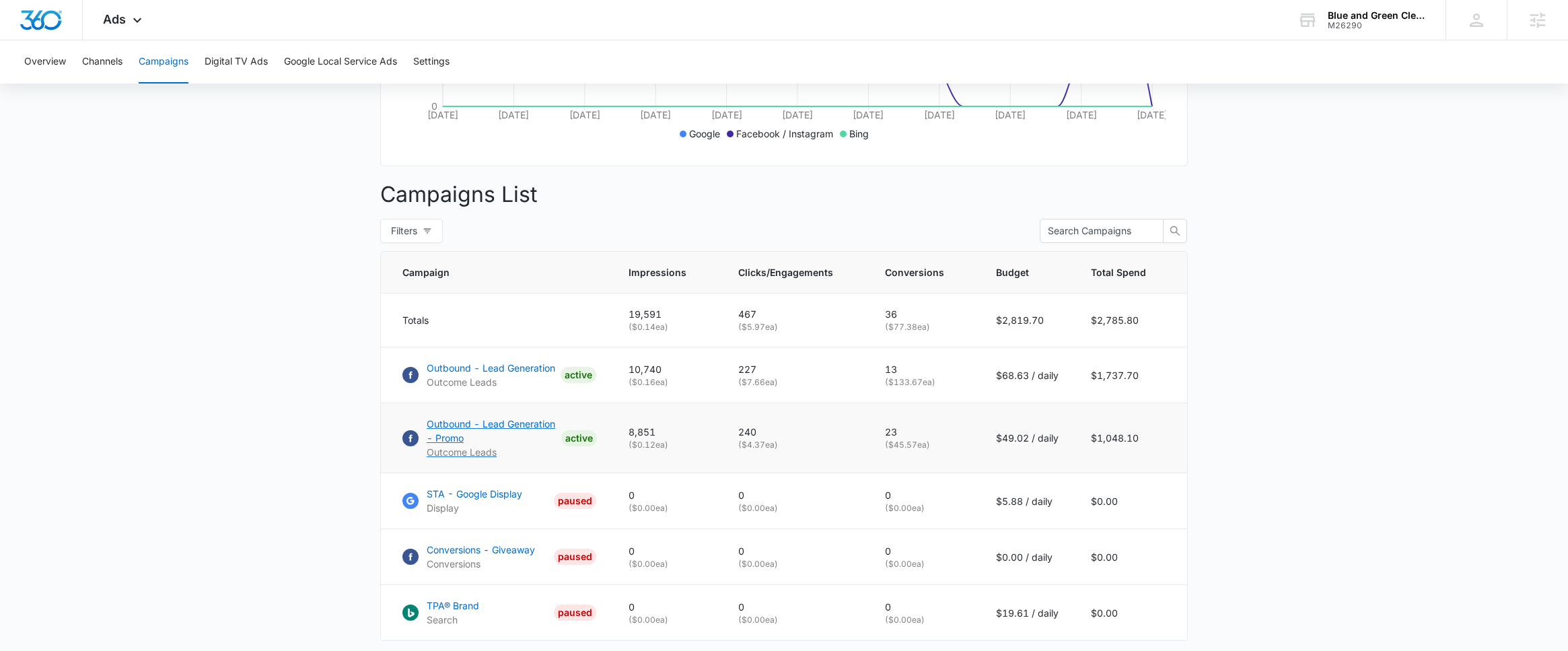
click at [486, 436] on p "Outbound - Lead Generation - Promo" at bounding box center [491, 431] width 129 height 29
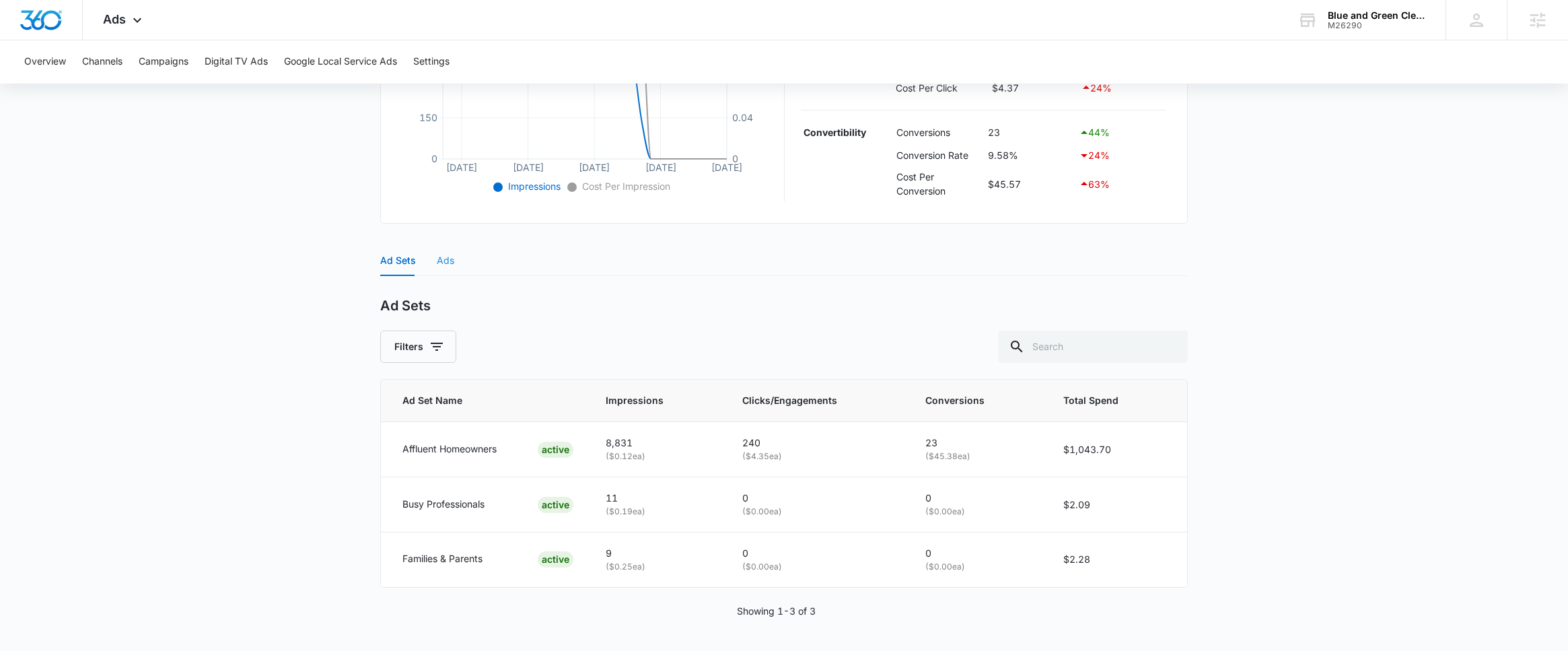
click at [442, 251] on div "Ads" at bounding box center [445, 260] width 18 height 31
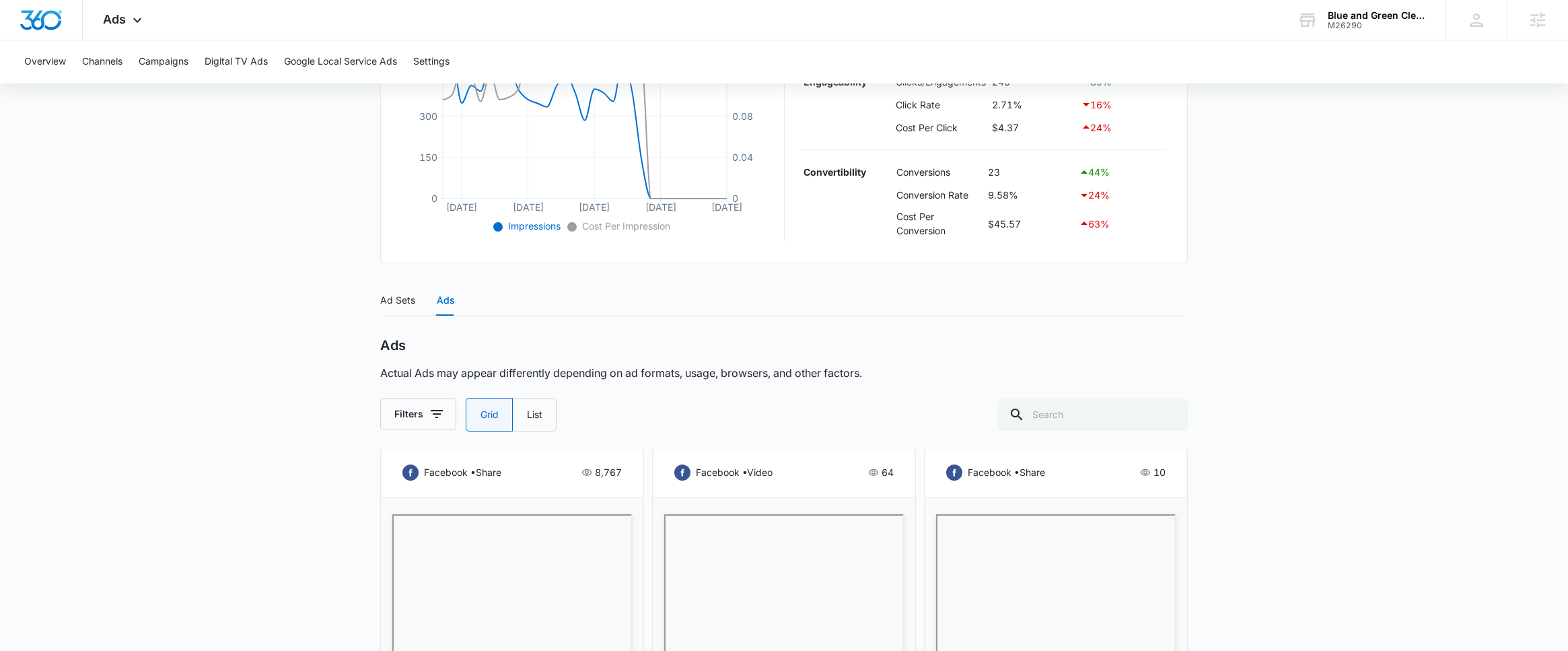
scroll to position [237, 0]
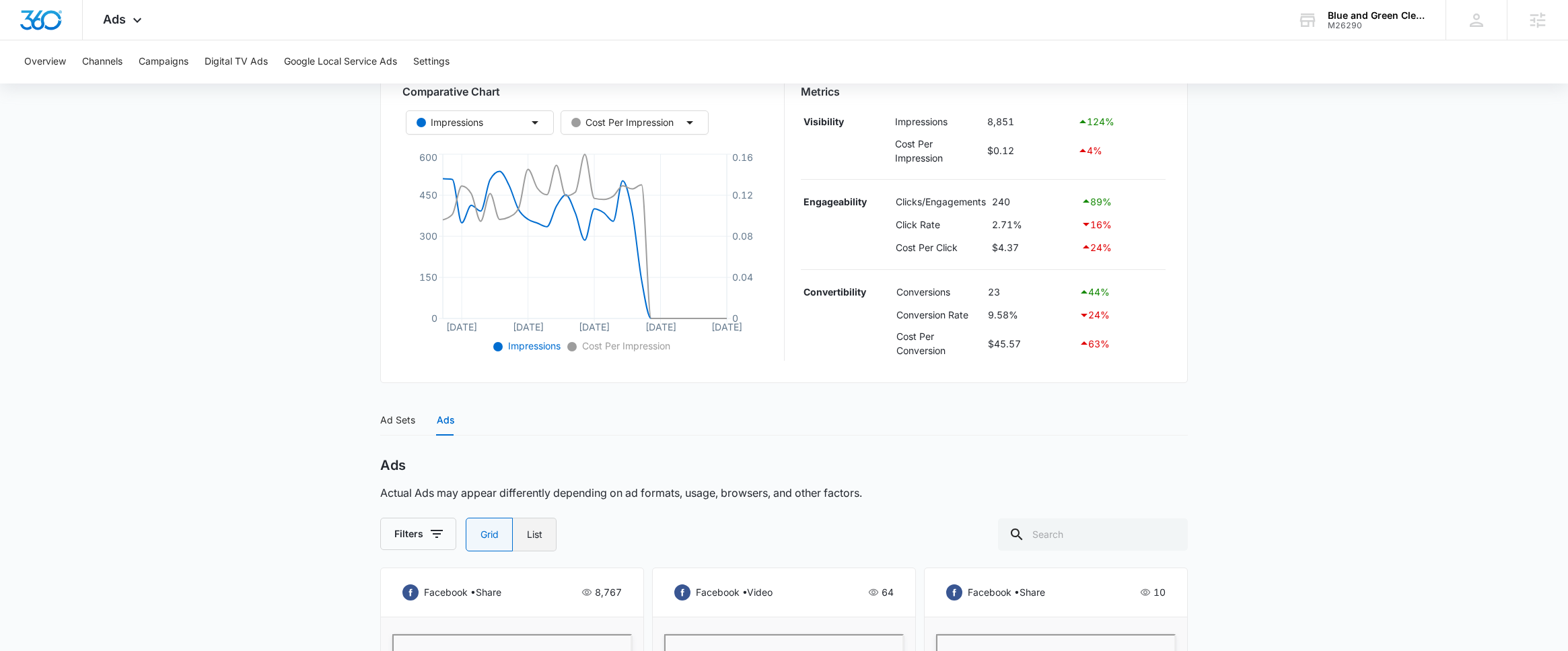
click at [546, 549] on label "List" at bounding box center [534, 534] width 44 height 33
click at [527, 535] on input "List" at bounding box center [526, 535] width 1 height 1
radio input "false"
radio input "true"
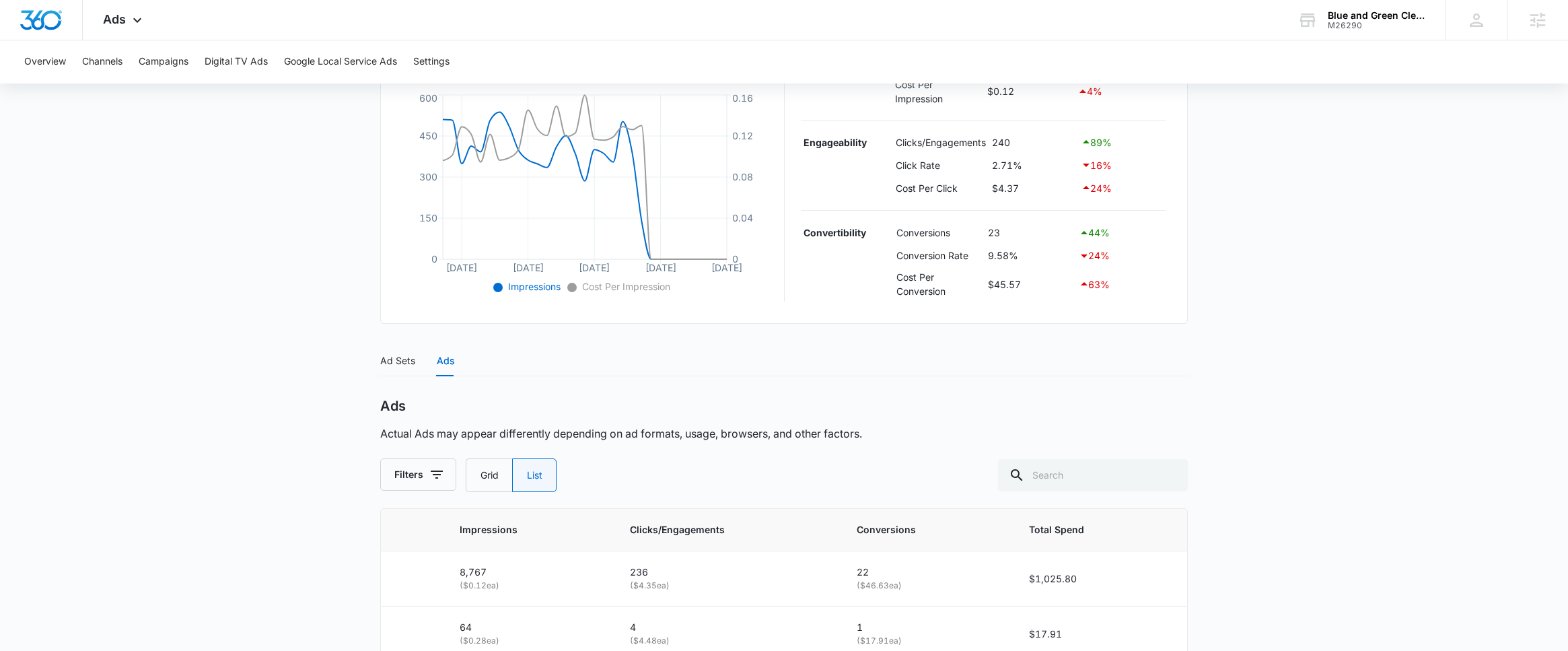
scroll to position [537, 0]
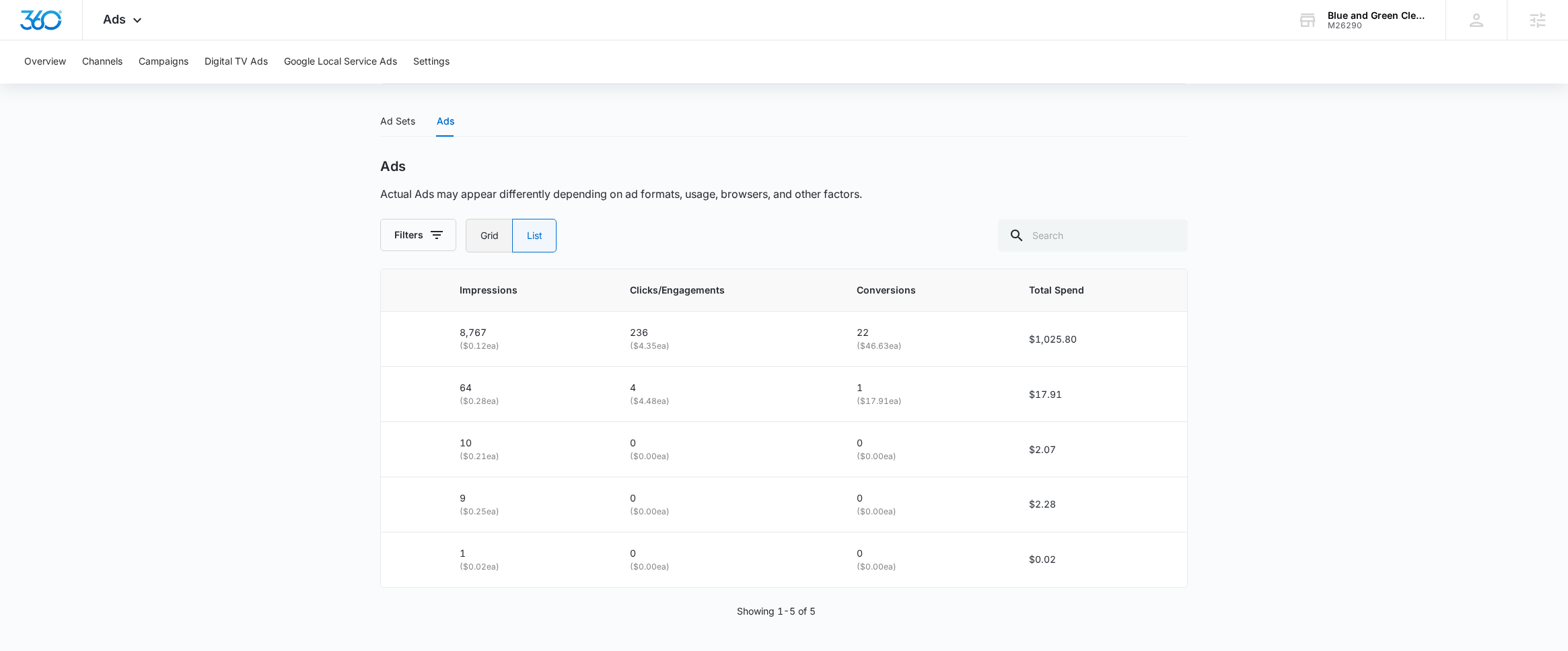
click at [498, 233] on label "Grid" at bounding box center [488, 236] width 46 height 33
click at [481, 236] on input "Grid" at bounding box center [480, 236] width 1 height 1
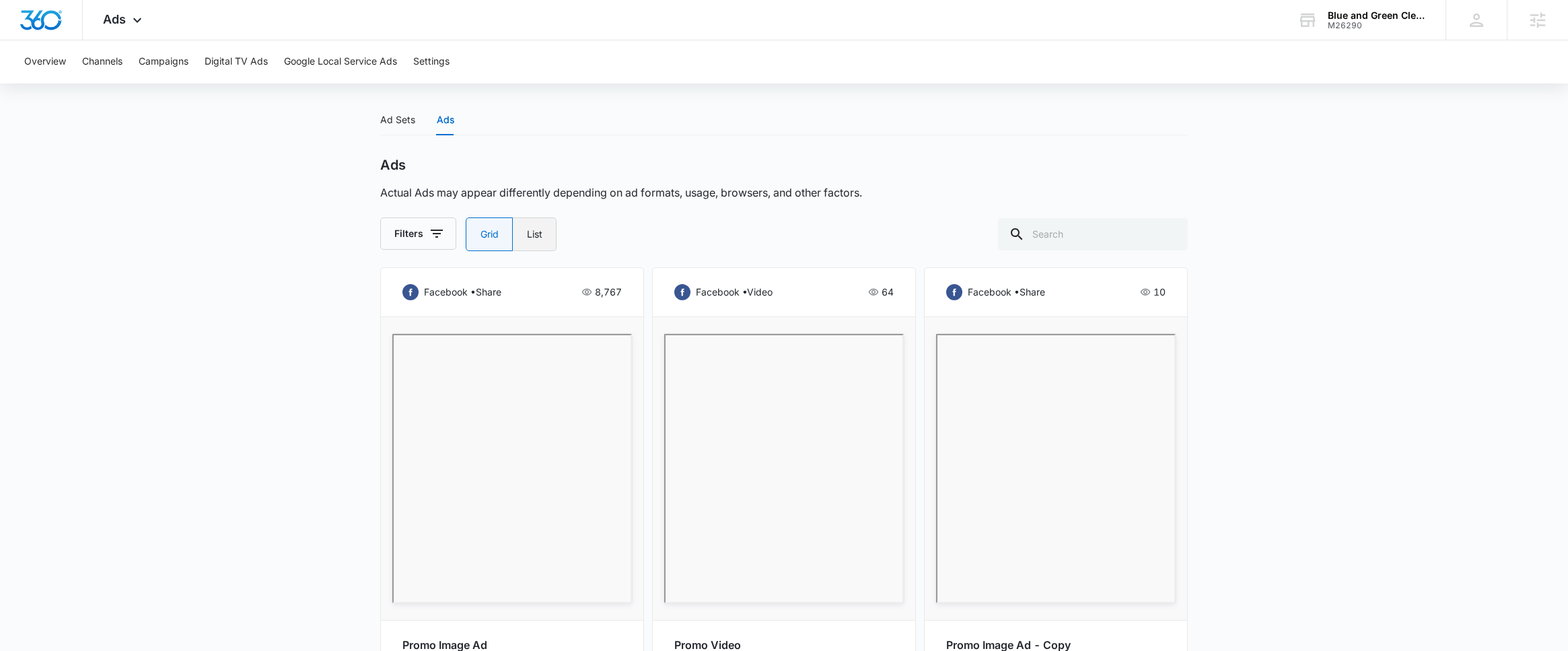
click at [531, 234] on label "List" at bounding box center [534, 234] width 44 height 33
click at [527, 234] on input "List" at bounding box center [526, 234] width 1 height 1
radio input "false"
radio input "true"
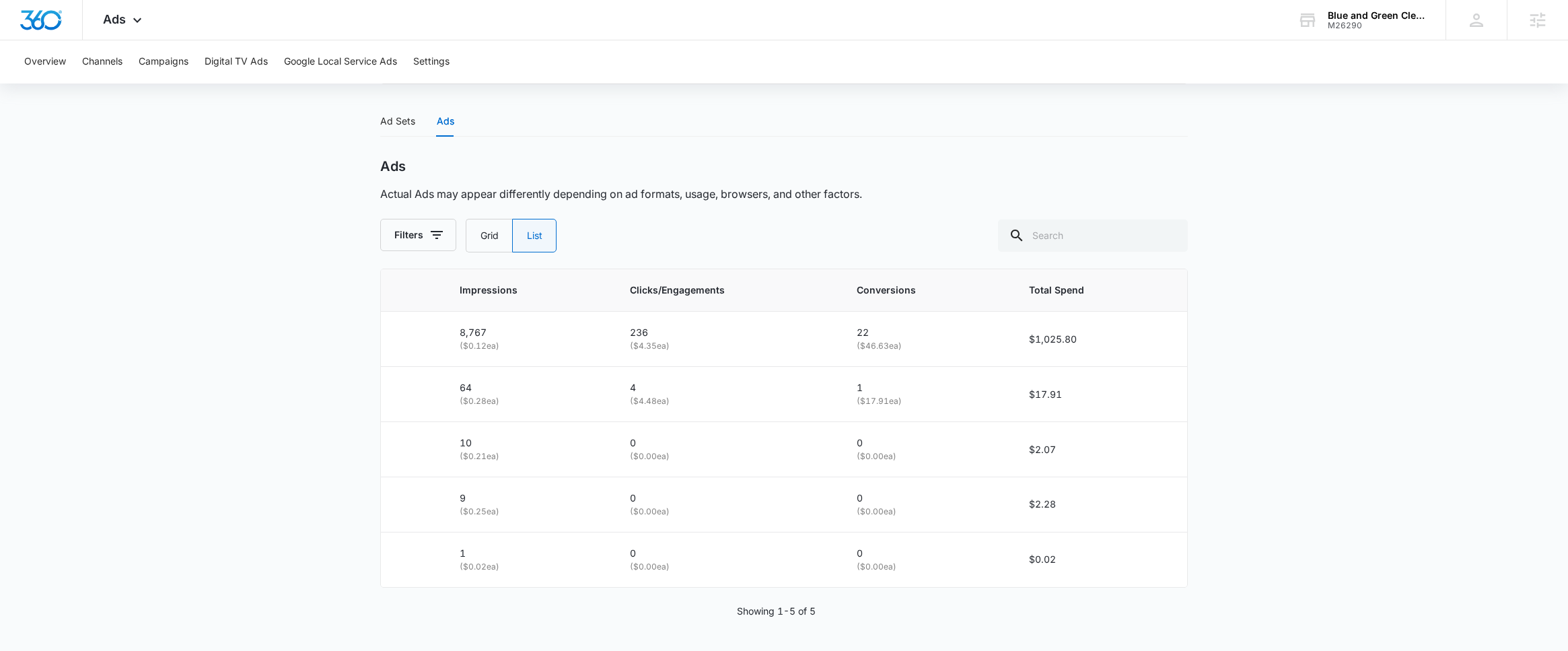
drag, startPoint x: 488, startPoint y: 232, endPoint x: 597, endPoint y: 183, distance: 119.5
click at [488, 232] on label "Grid" at bounding box center [488, 236] width 46 height 33
click at [481, 236] on input "Grid" at bounding box center [480, 236] width 1 height 1
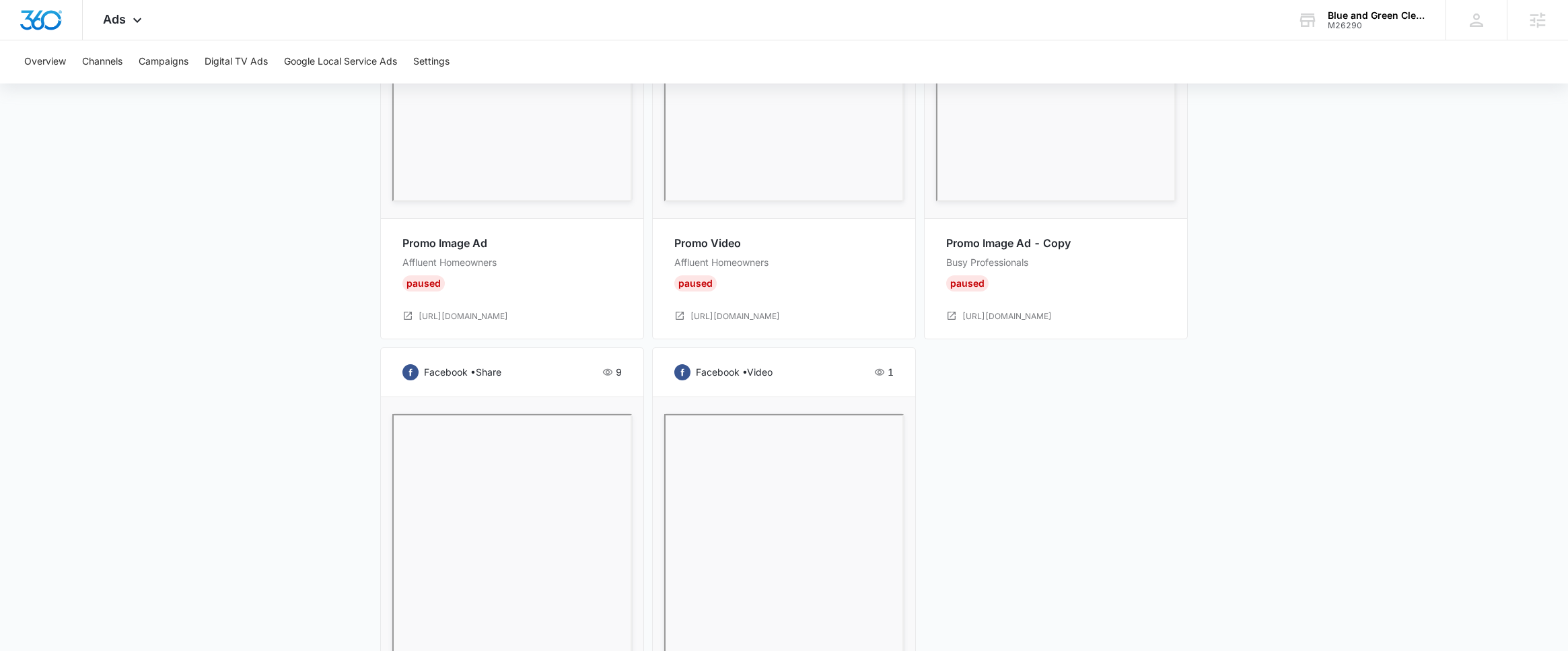
scroll to position [525, 0]
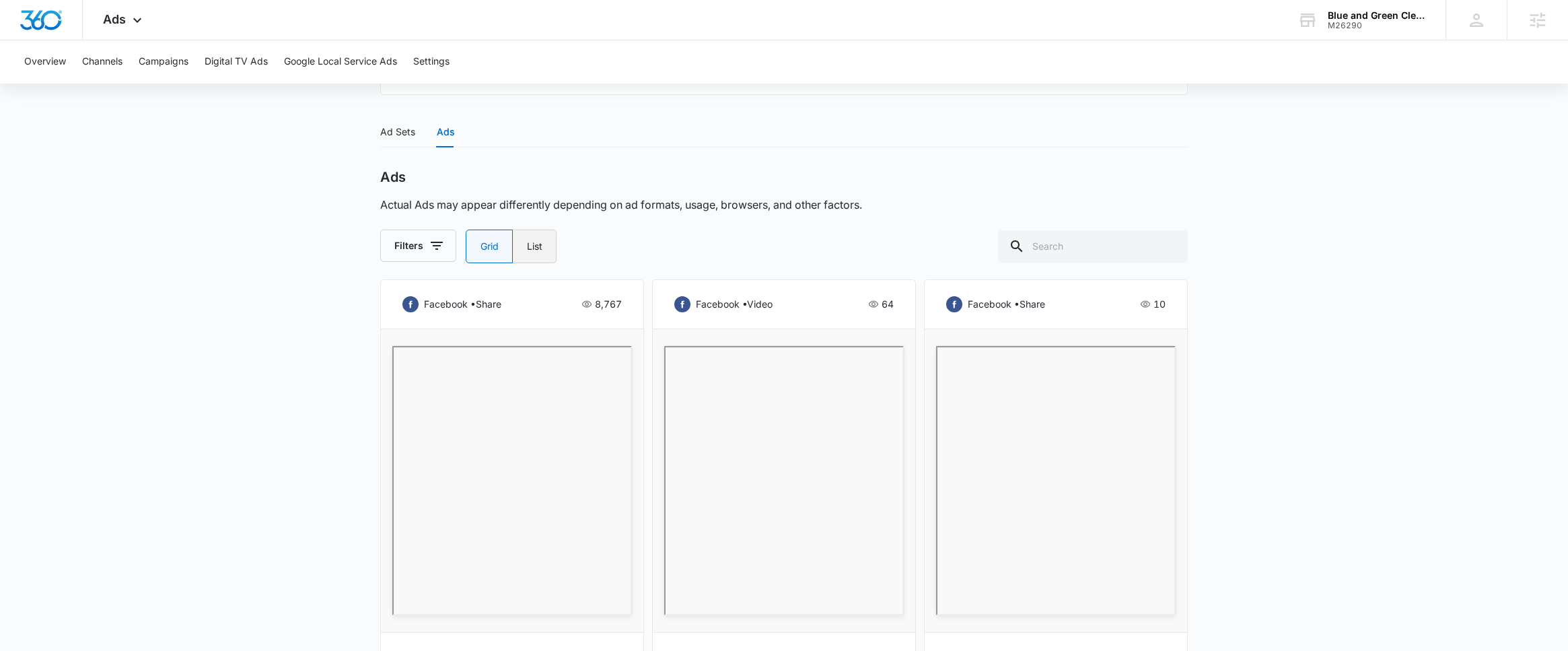
click at [543, 247] on label "List" at bounding box center [534, 246] width 44 height 33
click at [527, 247] on input "List" at bounding box center [526, 247] width 1 height 1
radio input "false"
radio input "true"
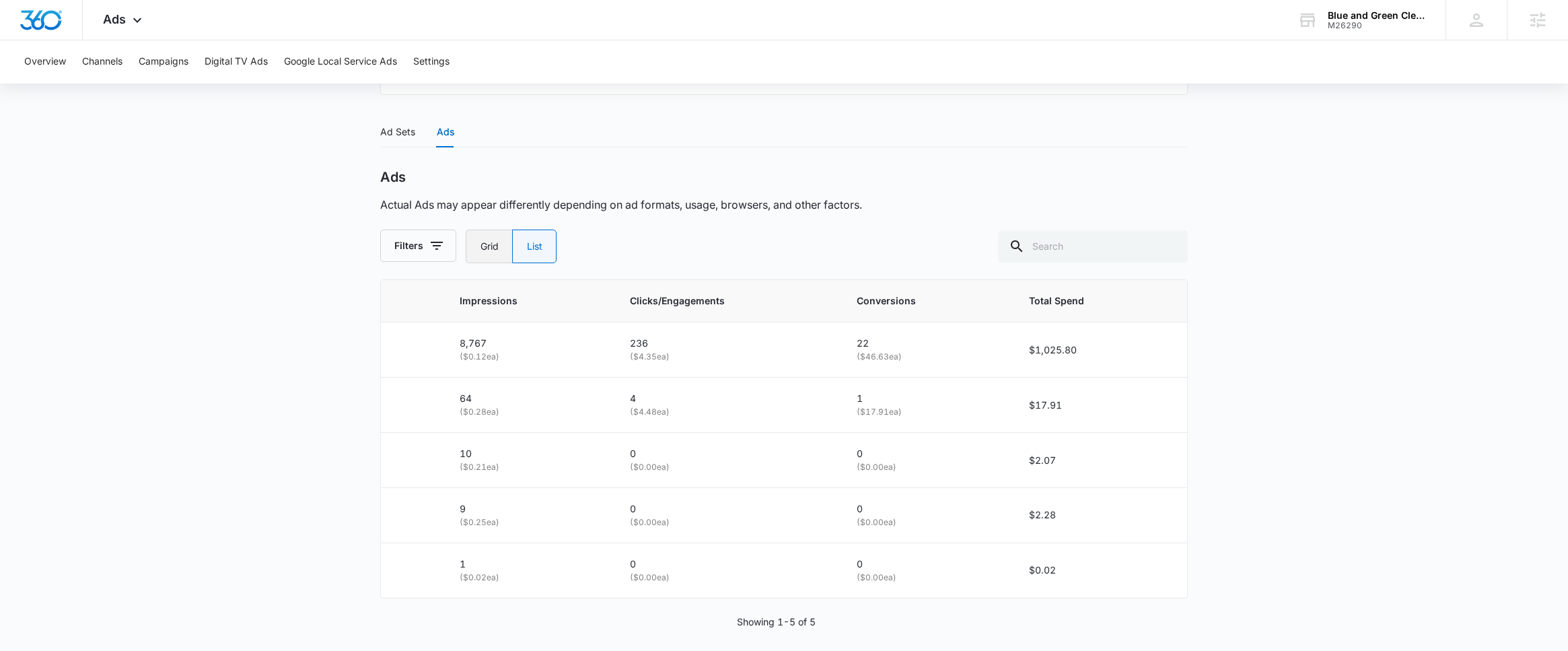
click at [493, 257] on label "Grid" at bounding box center [488, 246] width 46 height 33
click at [481, 247] on input "Grid" at bounding box center [480, 247] width 1 height 1
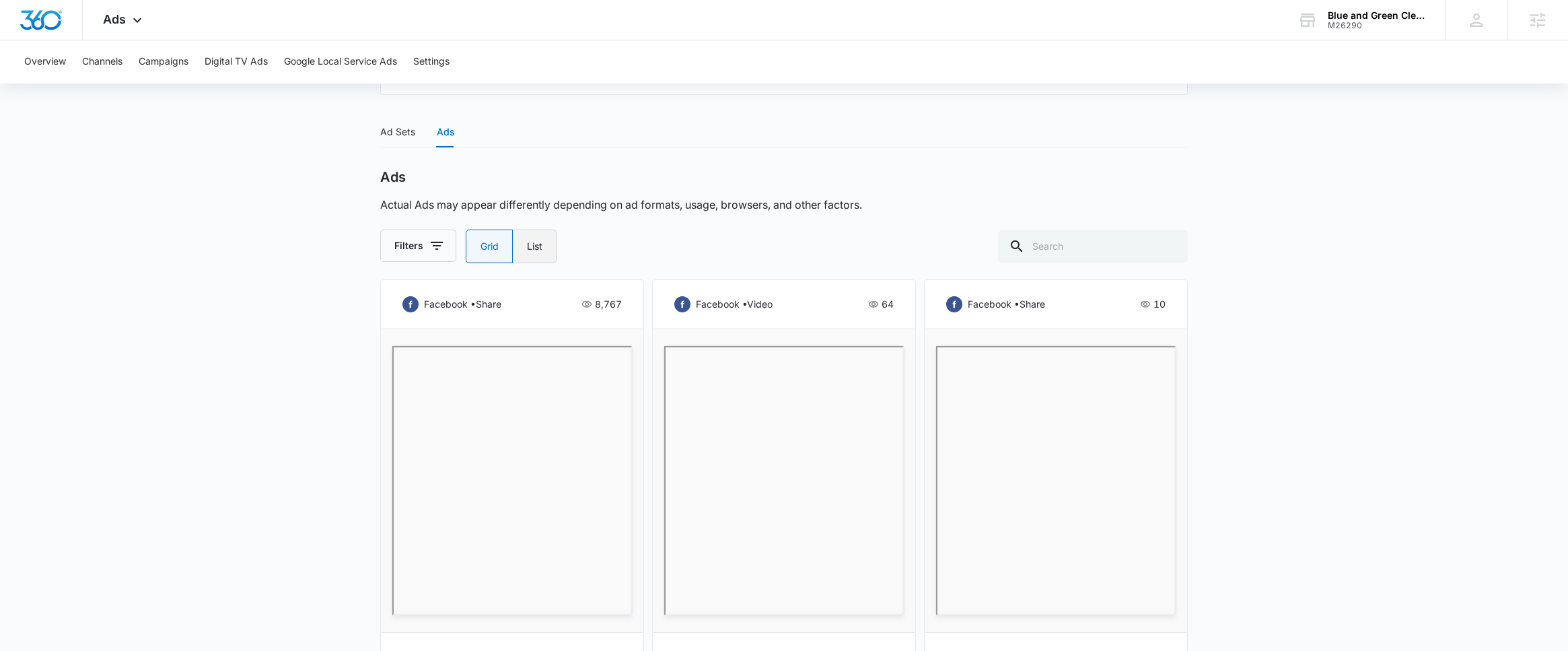
click at [521, 250] on label "List" at bounding box center [534, 246] width 44 height 33
click at [526, 247] on input "List" at bounding box center [526, 247] width 1 height 1
radio input "false"
radio input "true"
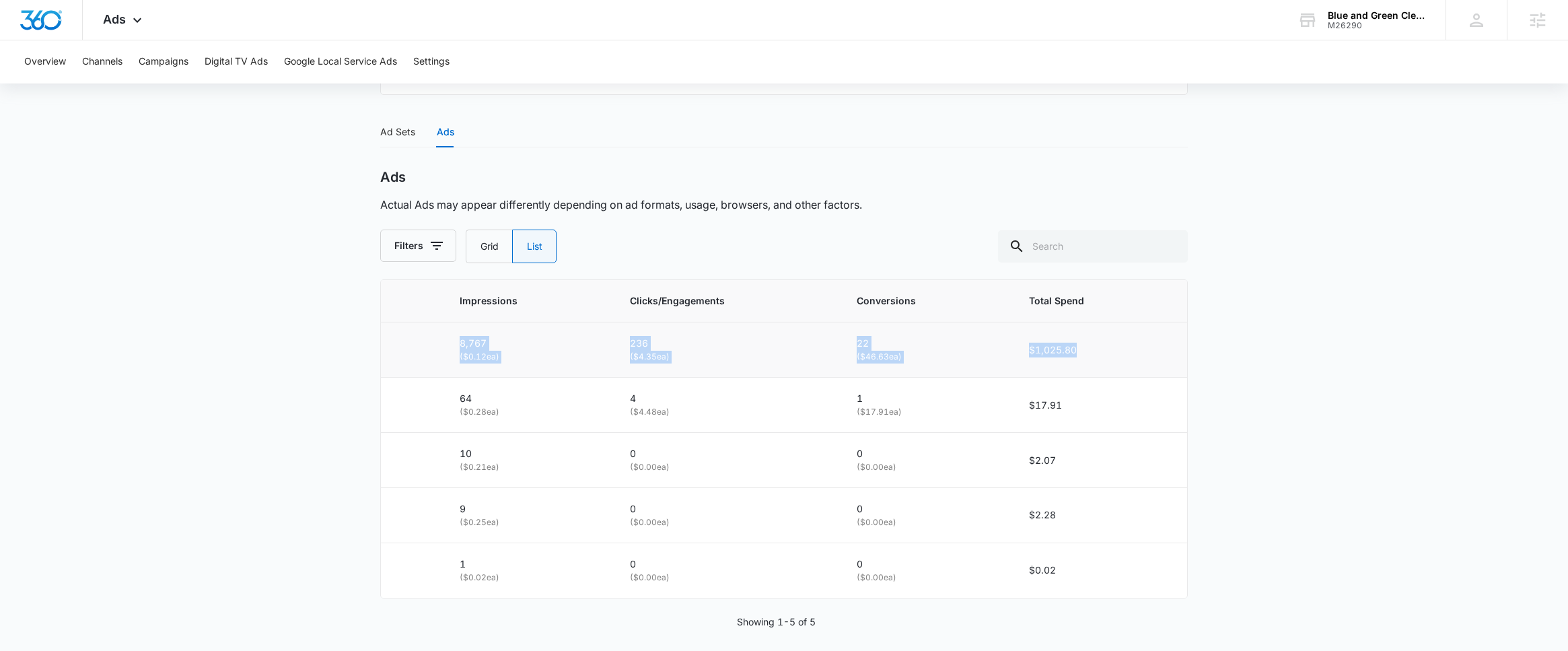
drag, startPoint x: 430, startPoint y: 357, endPoint x: 1132, endPoint y: 352, distance: 702.0
click at [1132, 352] on tr "8,767 ( $0.12 ea) 236 ( $4.35 ea) 22 ( $46.63 ea) $1,025.80" at bounding box center [784, 349] width 806 height 55
click at [1132, 352] on td "$1,025.80" at bounding box center [1099, 349] width 174 height 55
click at [1133, 350] on td "$1,025.80" at bounding box center [1099, 349] width 174 height 55
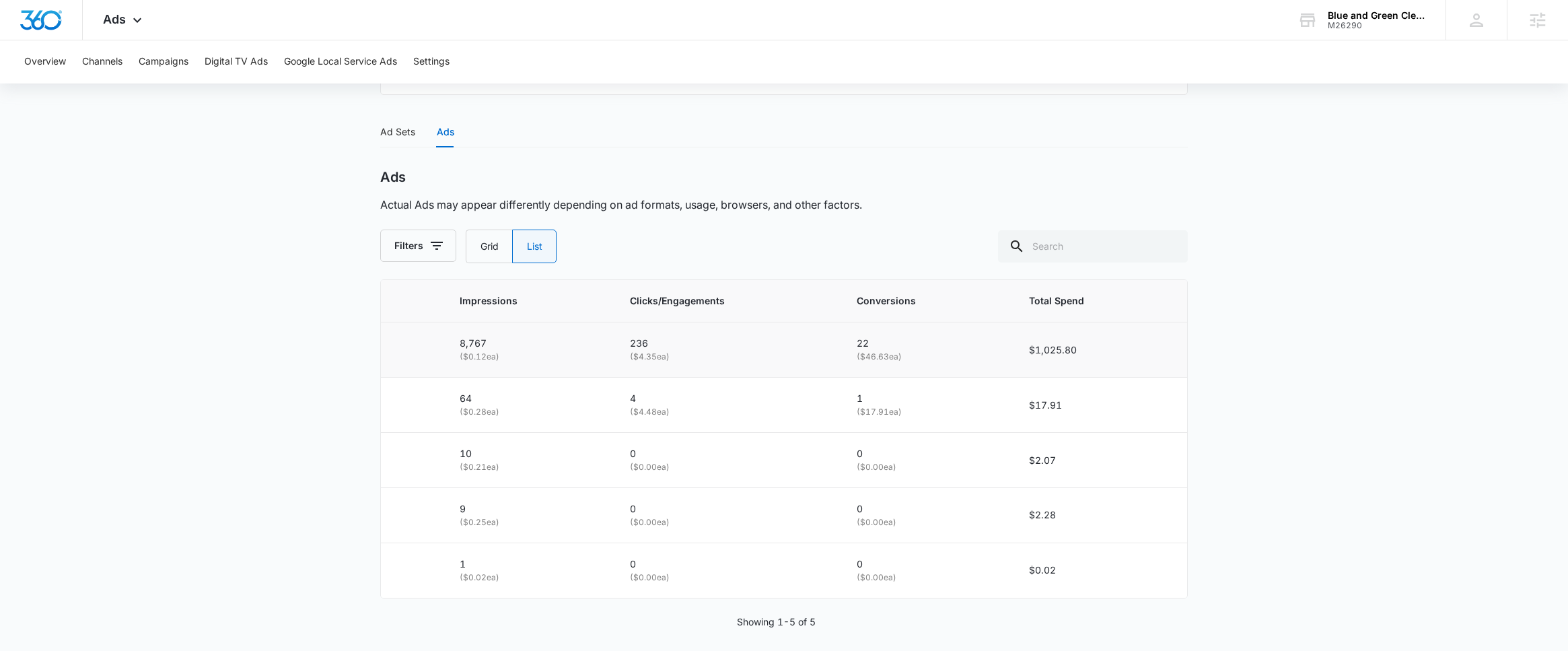
click at [1133, 350] on td "$1,025.80" at bounding box center [1099, 349] width 174 height 55
drag, startPoint x: 1133, startPoint y: 350, endPoint x: 426, endPoint y: 325, distance: 707.4
click at [426, 325] on tr "8,767 ( $0.12 ea) 236 ( $4.35 ea) 22 ( $46.63 ea) $1,025.80" at bounding box center [784, 349] width 806 height 55
click at [504, 358] on p "( $0.12 ea)" at bounding box center [528, 357] width 138 height 13
click at [477, 347] on p "8,767" at bounding box center [528, 343] width 138 height 15
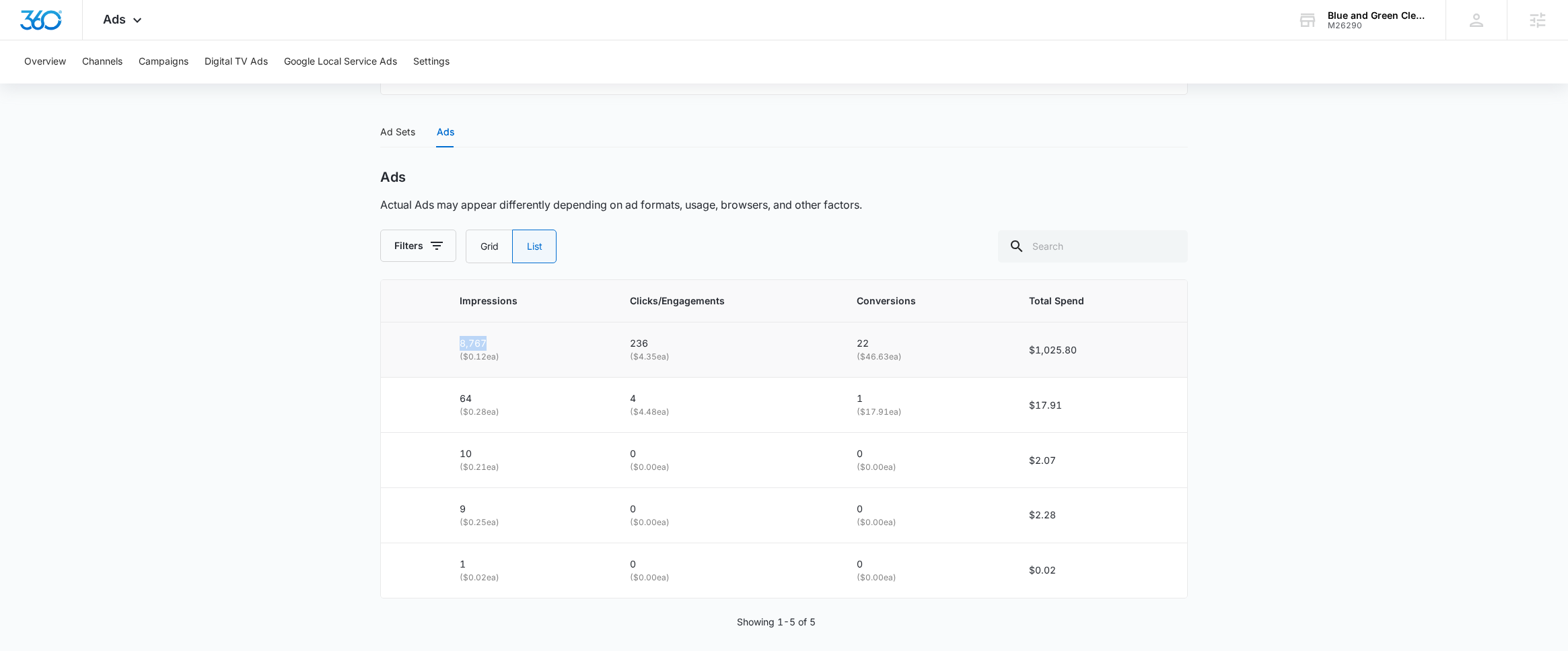
click at [478, 347] on p "8,767" at bounding box center [528, 343] width 138 height 15
click at [475, 345] on p "8,767" at bounding box center [528, 343] width 138 height 15
click at [624, 341] on td "236 ( $4.35 ea)" at bounding box center [727, 349] width 228 height 55
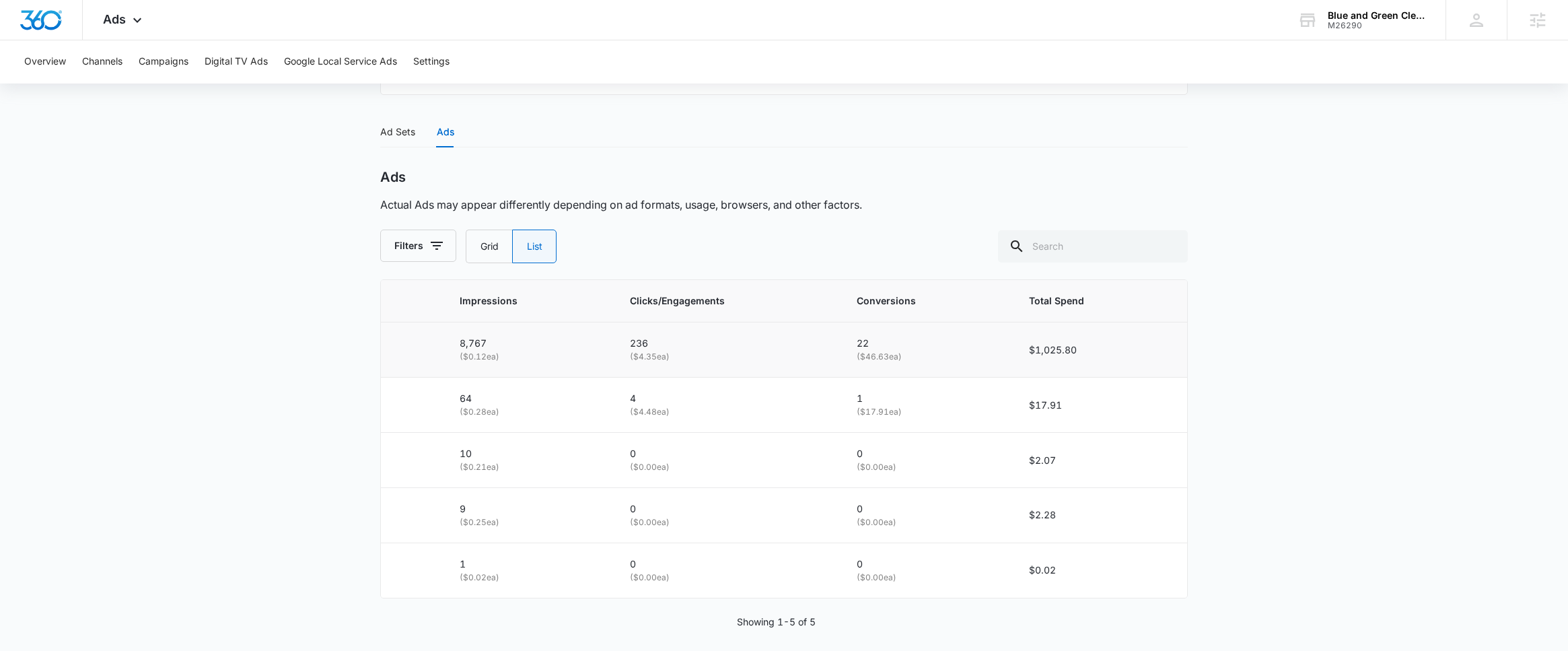
click at [482, 336] on td "8,767 ( $0.12 ea)" at bounding box center [528, 349] width 170 height 55
click at [630, 298] on span "Clicks/Engagements" at bounding box center [718, 301] width 176 height 15
click at [687, 312] on th "Clicks/Engagements" at bounding box center [727, 301] width 228 height 42
click at [700, 308] on span "Clicks/Engagements" at bounding box center [718, 301] width 176 height 15
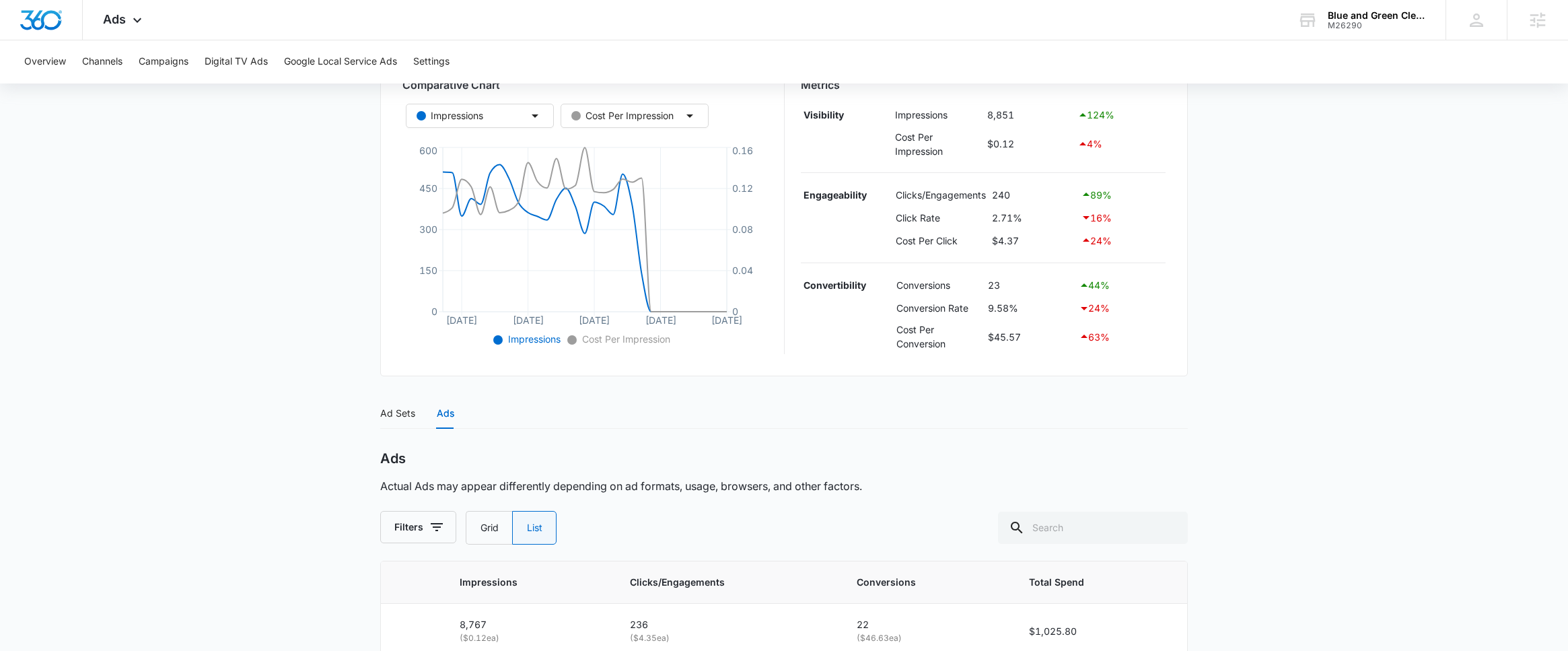
scroll to position [0, 0]
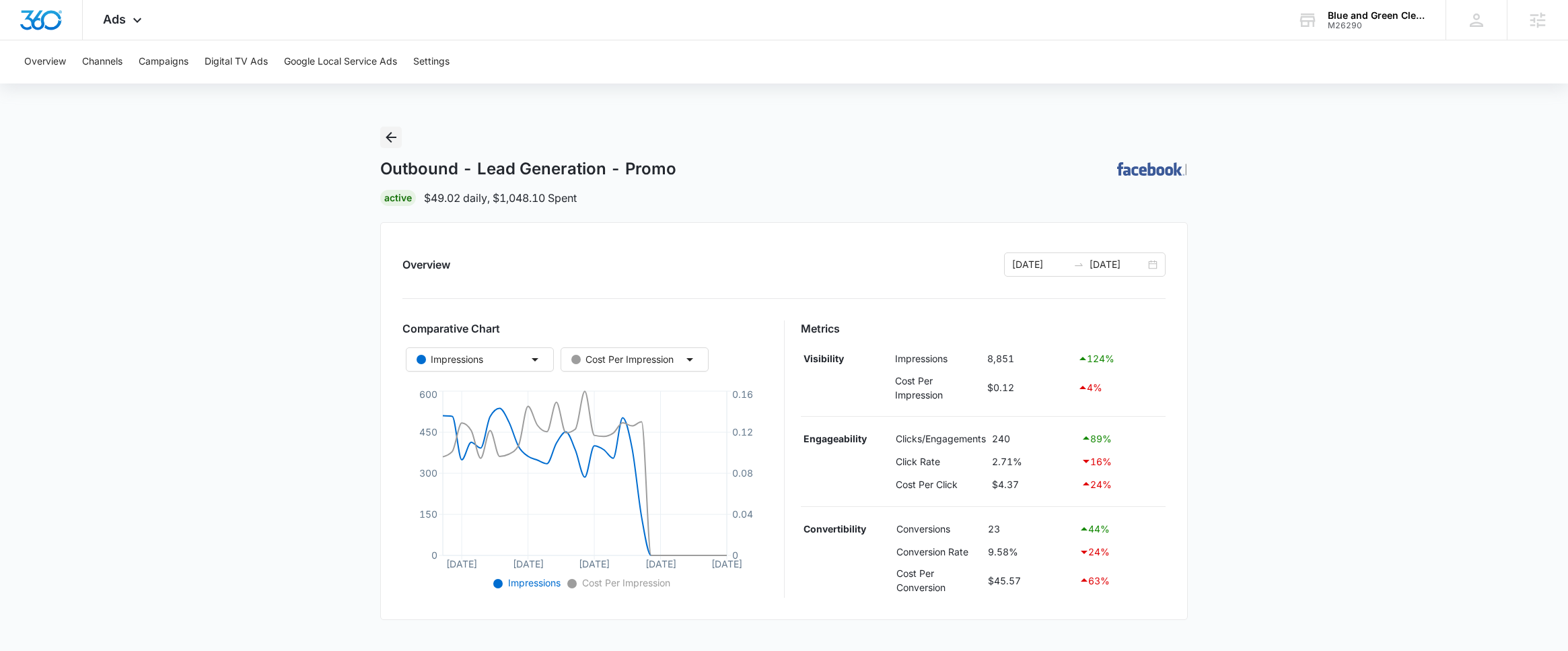
click at [391, 138] on icon "Back" at bounding box center [391, 137] width 16 height 16
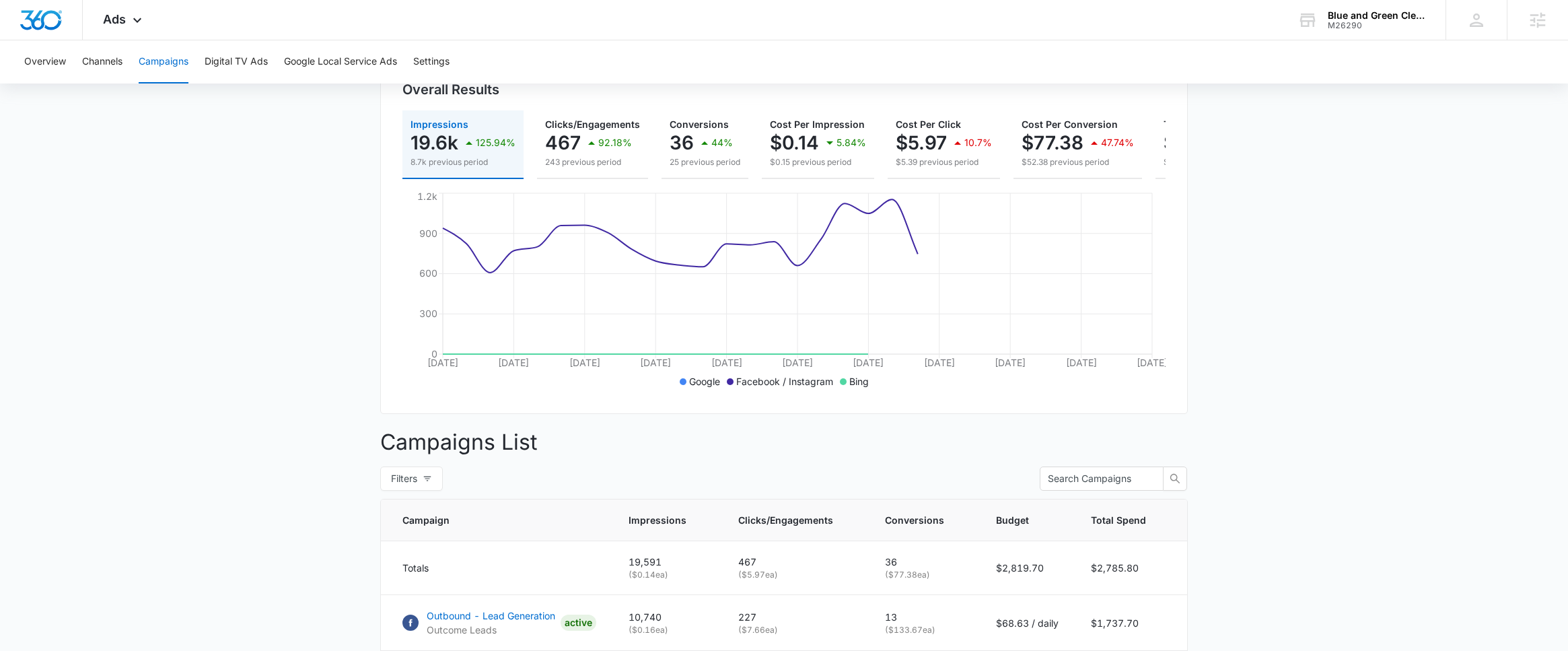
scroll to position [424, 0]
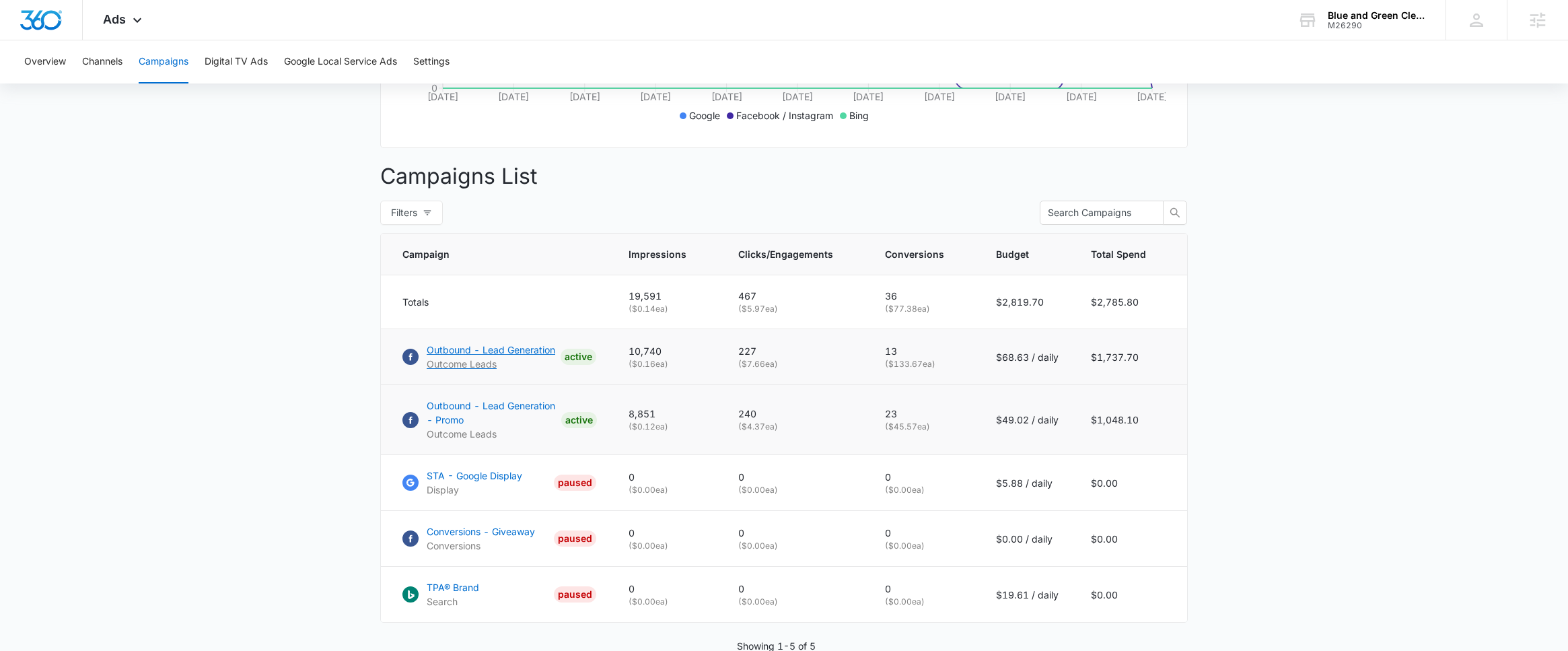
click at [484, 357] on p "Outbound - Lead Generation" at bounding box center [491, 350] width 129 height 14
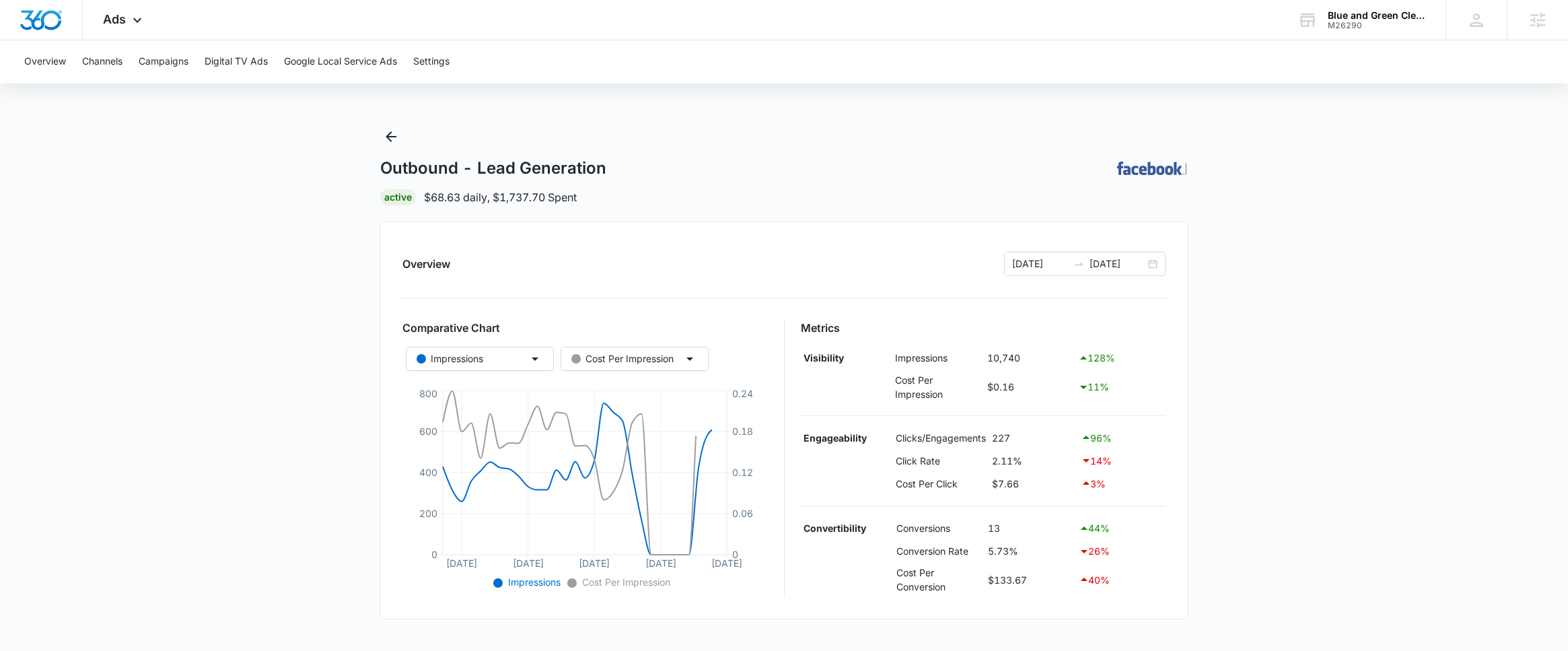
scroll to position [397, 0]
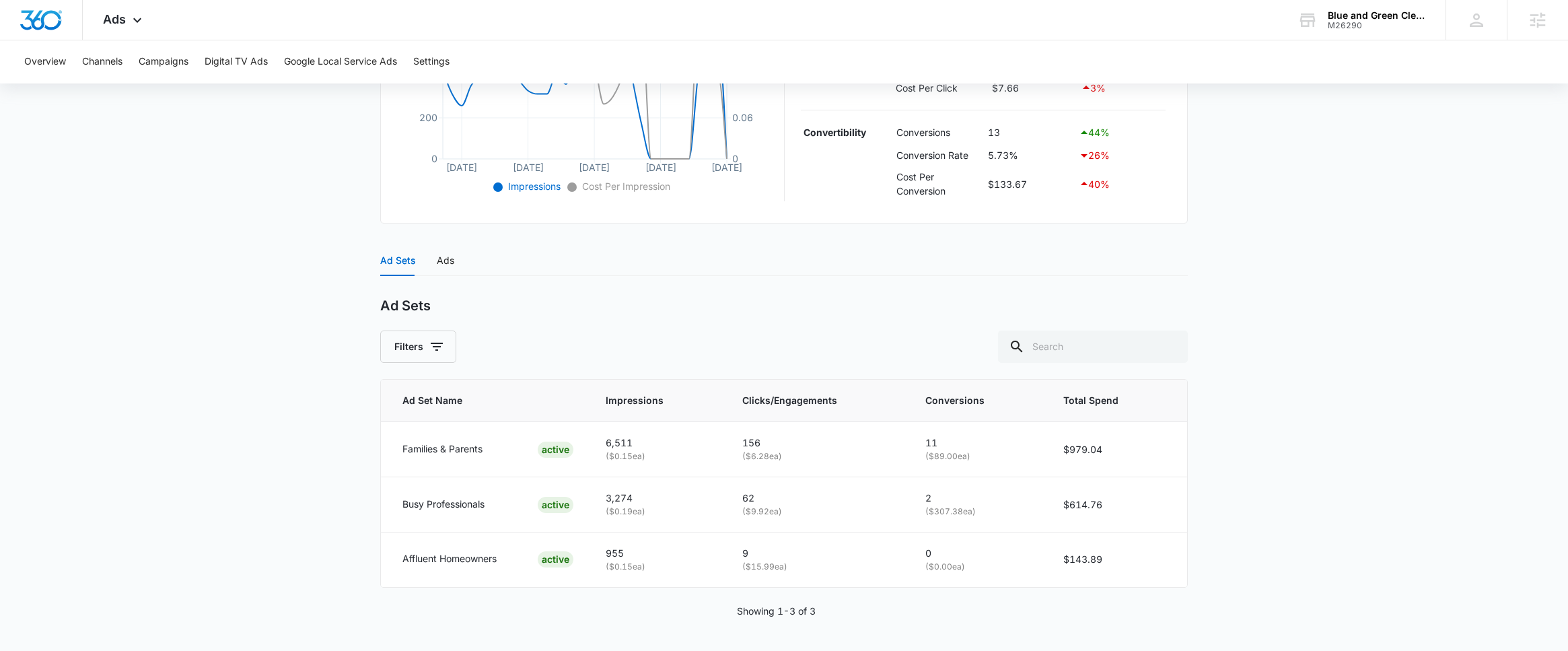
click at [456, 268] on div "Ad Sets Ads" at bounding box center [784, 260] width 807 height 31
click at [430, 256] on div "Ad Sets Ads" at bounding box center [417, 260] width 74 height 31
click at [457, 252] on div "Ad Sets Ads" at bounding box center [784, 260] width 807 height 31
click at [448, 264] on div "Ads" at bounding box center [445, 260] width 18 height 15
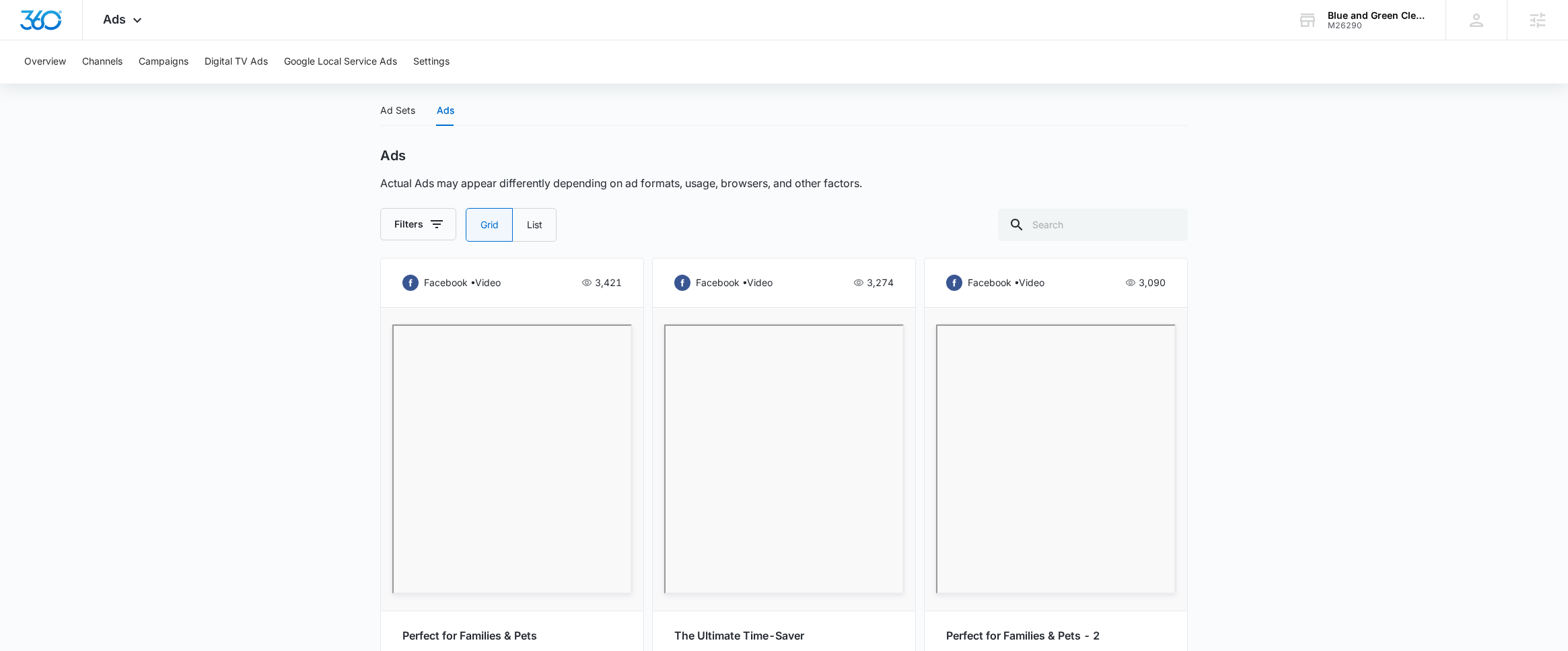
scroll to position [631, 0]
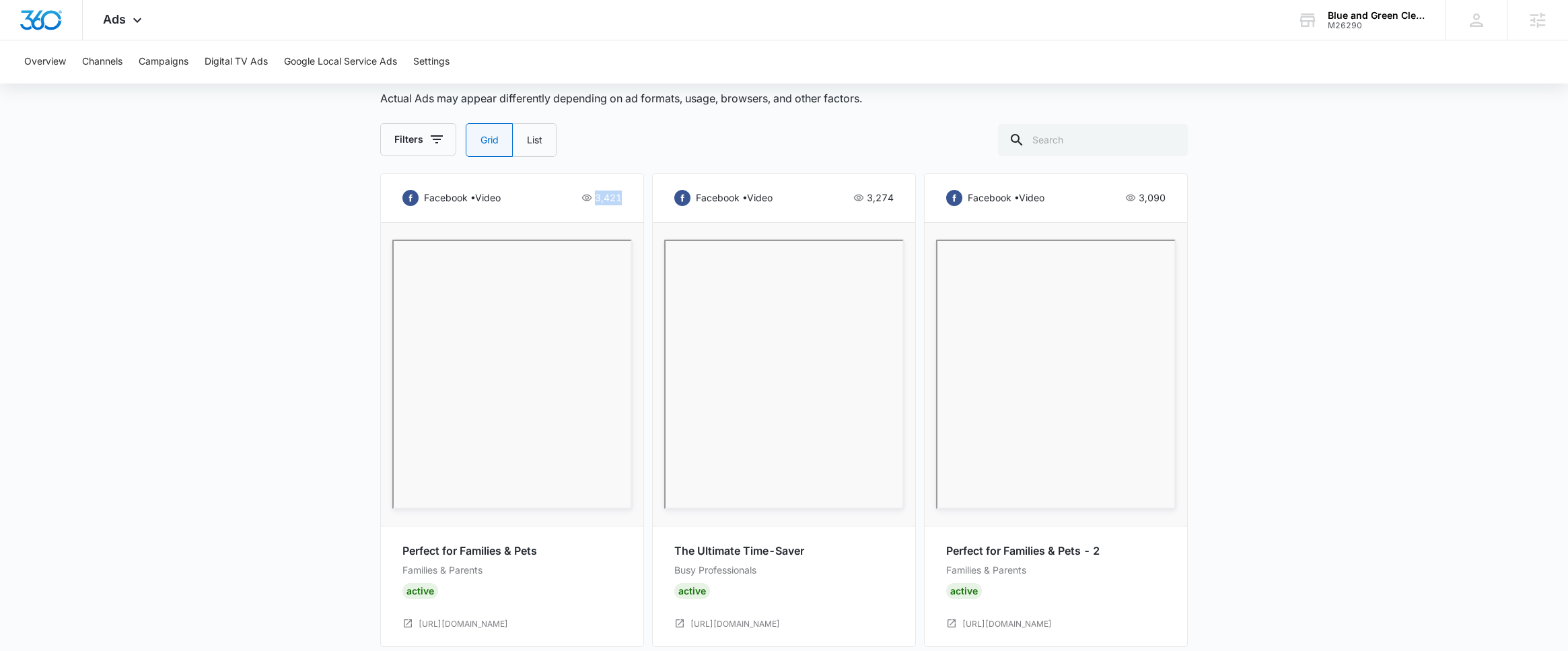
drag, startPoint x: 616, startPoint y: 201, endPoint x: 594, endPoint y: 206, distance: 22.6
click at [594, 206] on div "facebook • video 3,421 Perfect for Families & Pets Families & Parents Active ht…" at bounding box center [512, 409] width 264 height 474
drag, startPoint x: 1166, startPoint y: 200, endPoint x: 1091, endPoint y: 207, distance: 75.3
click at [1091, 206] on div "facebook • video 3,090 Perfect for Families & Pets - 2 Families & Parents Activ…" at bounding box center [1056, 409] width 264 height 474
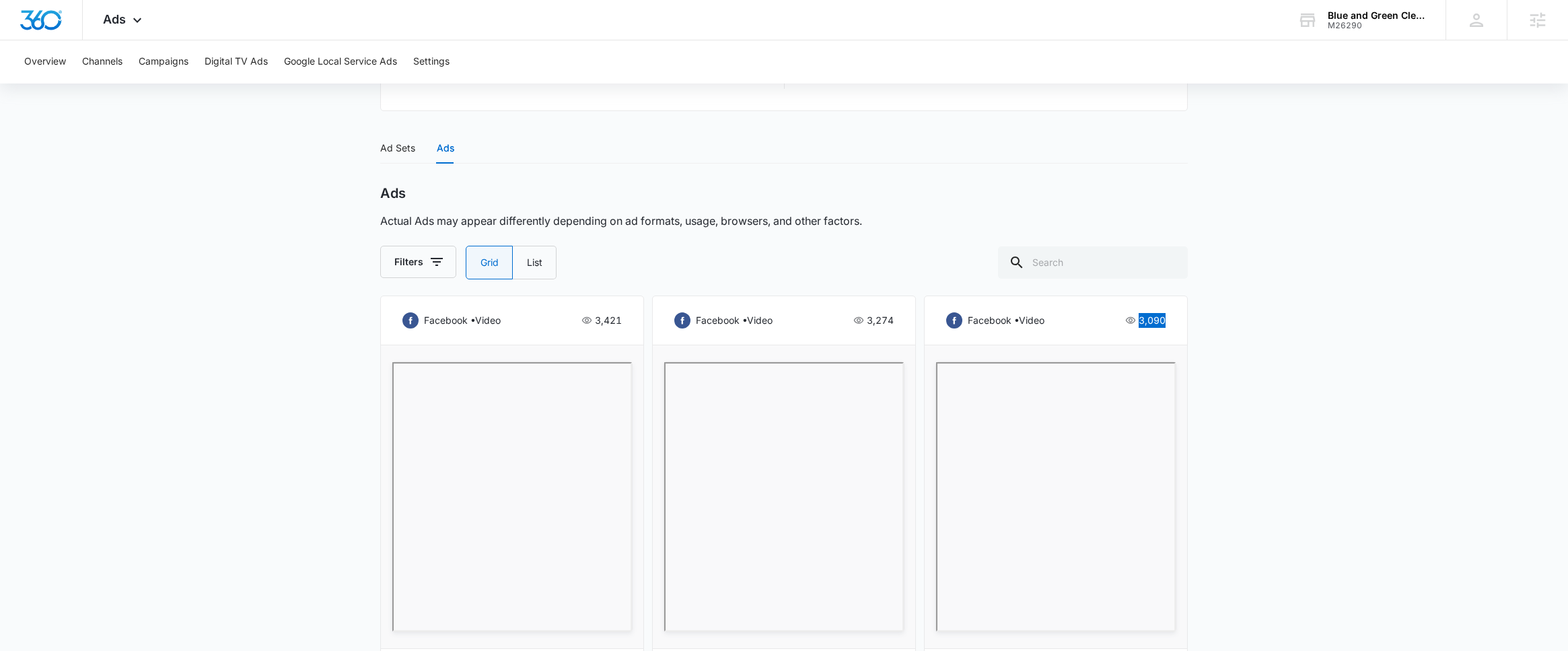
scroll to position [545, 0]
